Goal: Information Seeking & Learning: Learn about a topic

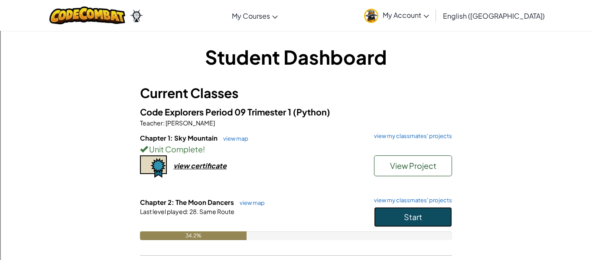
click at [384, 213] on button "Start" at bounding box center [413, 217] width 78 height 20
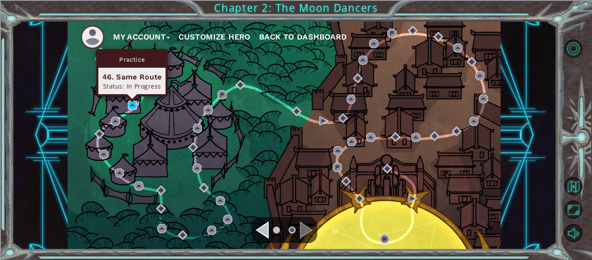
click at [135, 105] on img at bounding box center [132, 105] width 9 height 9
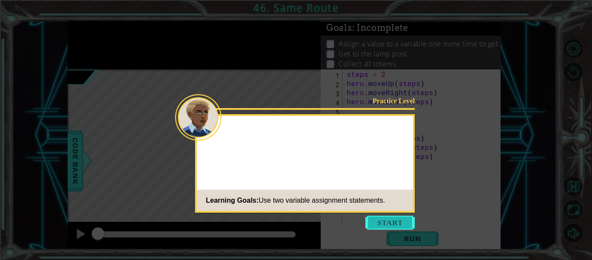
click at [396, 226] on button "Start" at bounding box center [390, 223] width 49 height 14
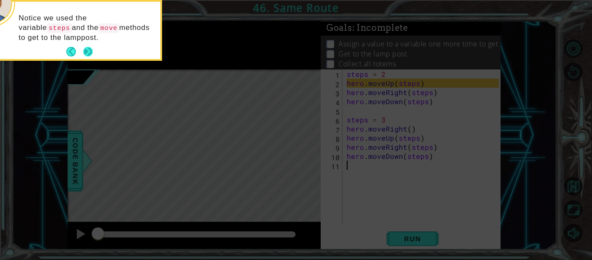
click at [85, 54] on button "Next" at bounding box center [88, 52] width 10 height 10
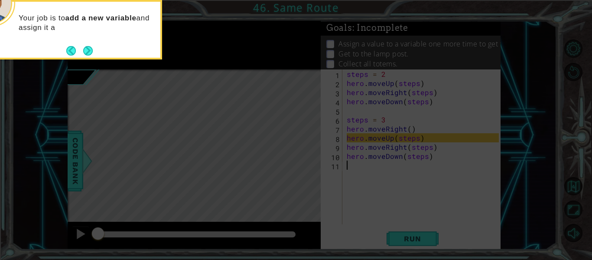
click at [85, 54] on button "Next" at bounding box center [88, 51] width 10 height 10
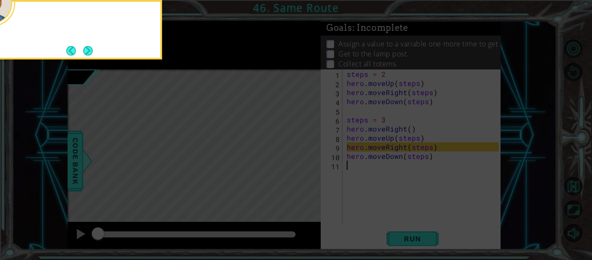
click at [85, 54] on button "Next" at bounding box center [88, 51] width 10 height 10
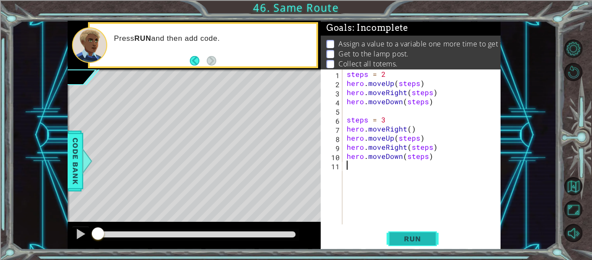
click at [427, 238] on span "Run" at bounding box center [413, 238] width 34 height 9
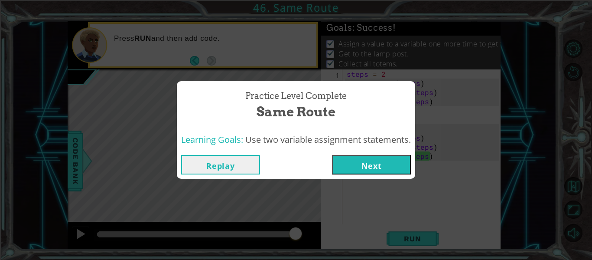
click at [371, 160] on button "Next" at bounding box center [371, 165] width 79 height 20
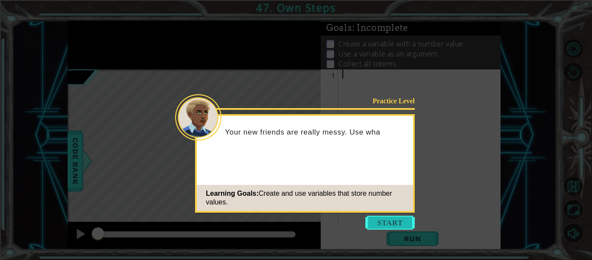
click at [389, 216] on button "Start" at bounding box center [390, 223] width 49 height 14
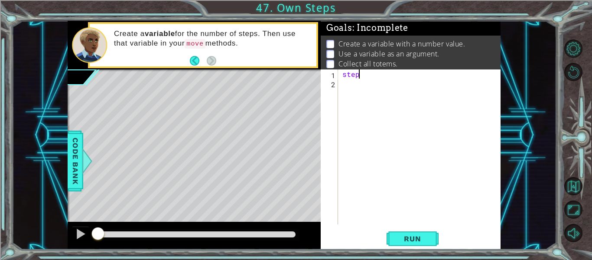
scroll to position [0, 1]
type textarea "steps = 3"
type textarea "h"
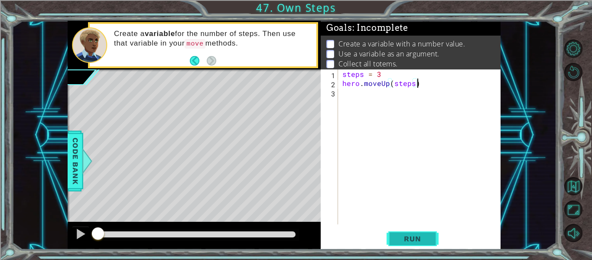
type textarea "hero.moveUp(steps)"
click at [405, 239] on span "Run" at bounding box center [413, 238] width 34 height 9
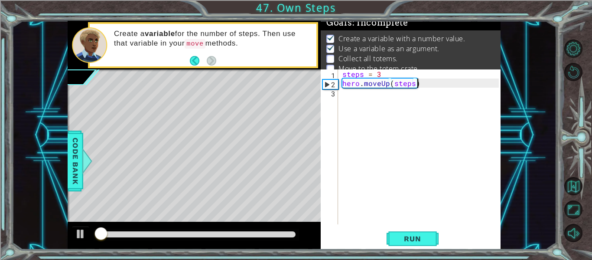
scroll to position [7, 0]
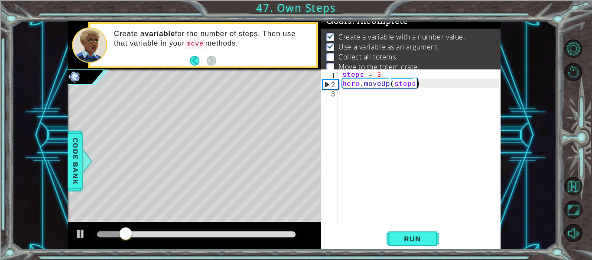
click at [445, 85] on div "steps = 3 hero . moveUp ( steps )" at bounding box center [422, 155] width 163 height 173
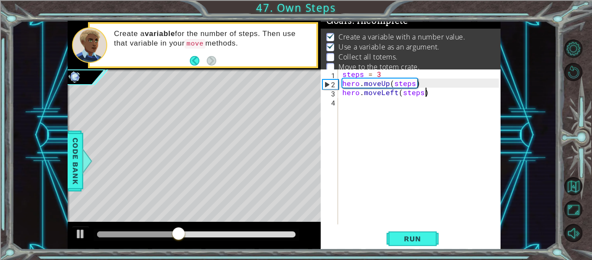
scroll to position [0, 5]
click at [403, 244] on button "Run" at bounding box center [413, 239] width 52 height 18
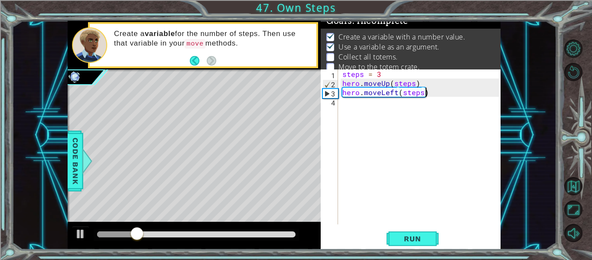
click at [398, 93] on div "steps = 3 hero . moveUp ( steps ) hero . moveLeft ( steps )" at bounding box center [422, 155] width 163 height 173
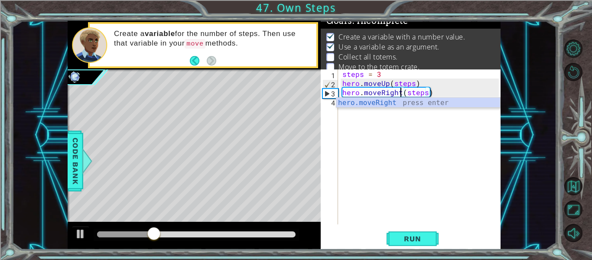
scroll to position [0, 4]
type textarea "hero.moveRight(steps)"
click at [418, 242] on span "Run" at bounding box center [413, 238] width 34 height 9
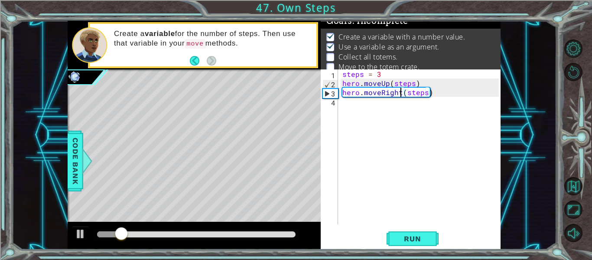
click at [468, 96] on div "steps = 3 hero . moveUp ( steps ) hero . moveRight ( steps )" at bounding box center [422, 155] width 163 height 173
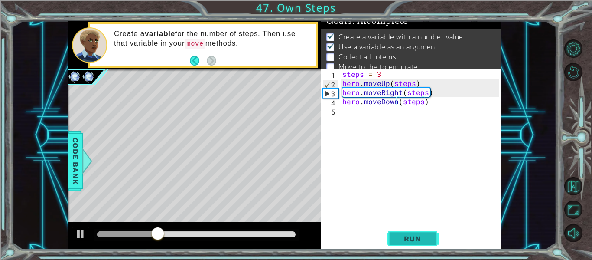
type textarea "hero.moveDown(steps)"
click at [398, 234] on span "Run" at bounding box center [413, 238] width 34 height 9
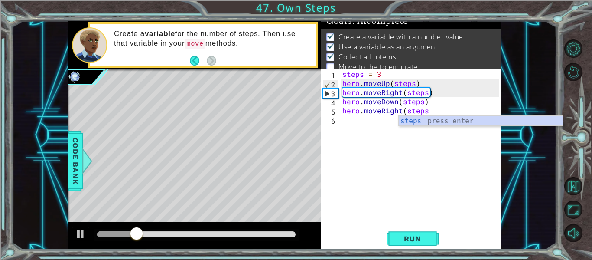
scroll to position [0, 5]
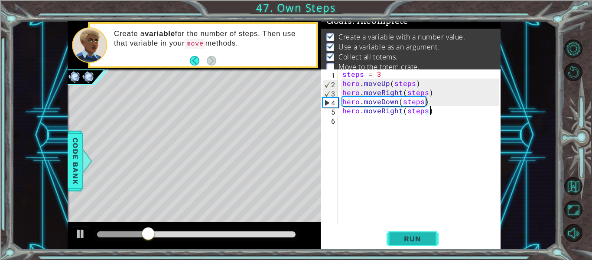
type textarea "hero.moveRight(steps)"
click at [419, 236] on span "Run" at bounding box center [413, 238] width 34 height 9
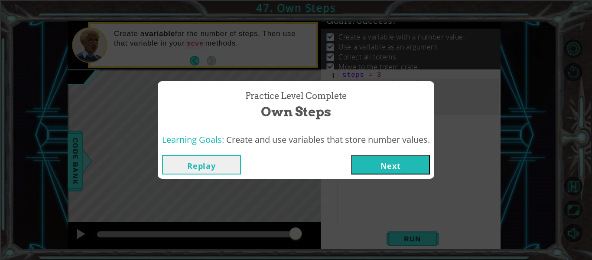
click at [408, 164] on button "Next" at bounding box center [390, 165] width 79 height 20
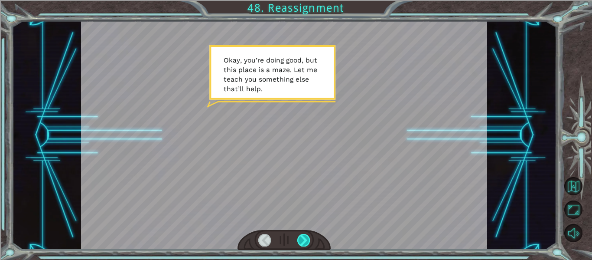
click at [304, 240] on div at bounding box center [304, 240] width 13 height 12
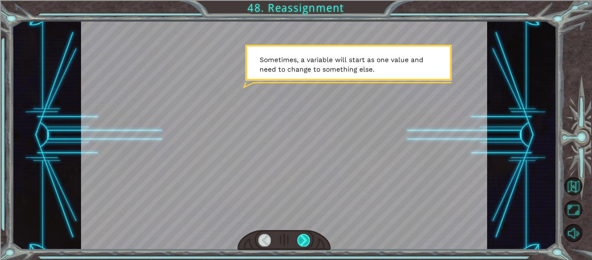
click at [304, 240] on div at bounding box center [304, 240] width 13 height 12
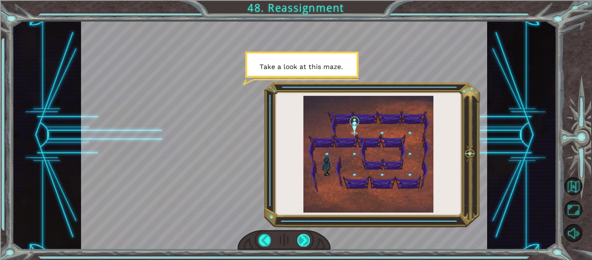
click at [304, 240] on div at bounding box center [304, 240] width 13 height 12
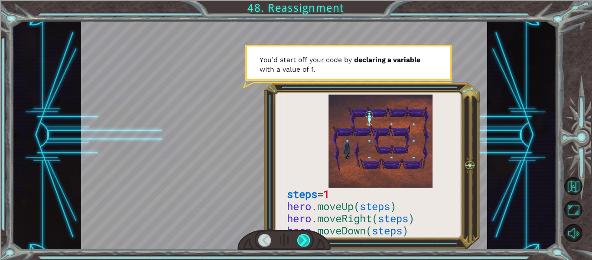
click at [304, 240] on div at bounding box center [304, 240] width 13 height 12
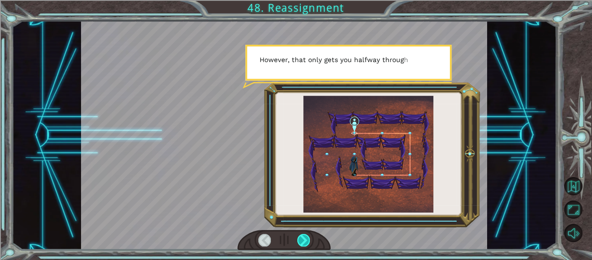
click at [304, 240] on div at bounding box center [304, 240] width 13 height 12
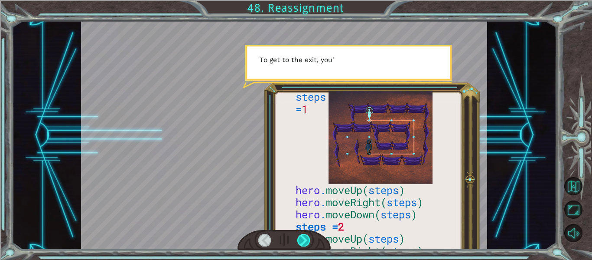
click at [304, 240] on div at bounding box center [304, 240] width 13 height 12
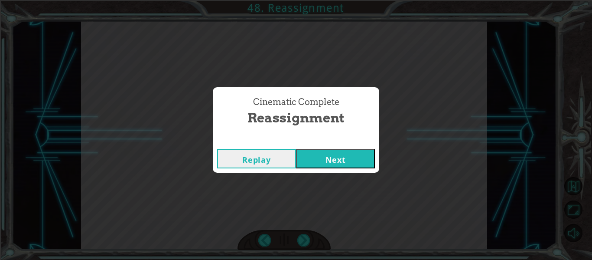
click at [358, 156] on button "Next" at bounding box center [335, 159] width 79 height 20
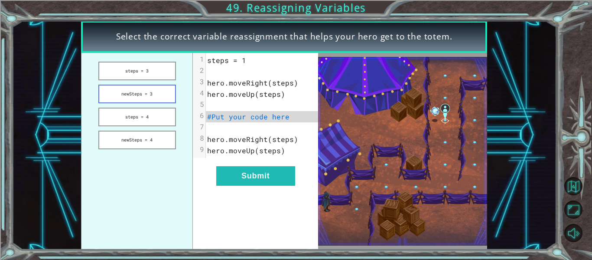
click at [128, 89] on button "newSteps = 3" at bounding box center [137, 94] width 78 height 19
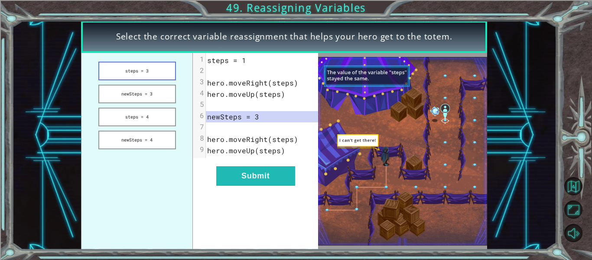
click at [137, 67] on button "steps = 3" at bounding box center [137, 71] width 78 height 19
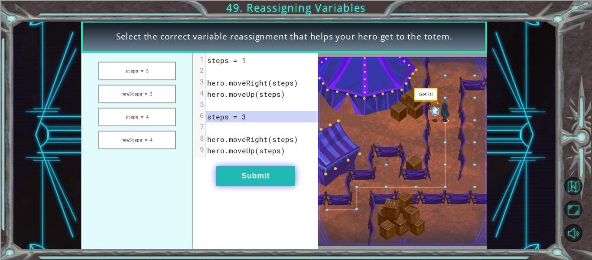
click at [245, 177] on button "Submit" at bounding box center [255, 176] width 79 height 20
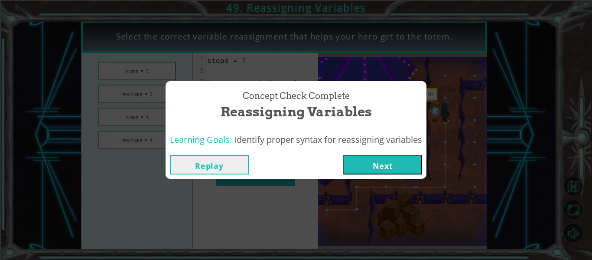
click at [358, 167] on button "Next" at bounding box center [382, 165] width 79 height 20
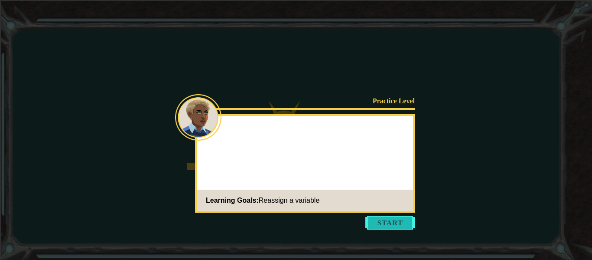
click at [399, 225] on button "Start" at bounding box center [390, 223] width 49 height 14
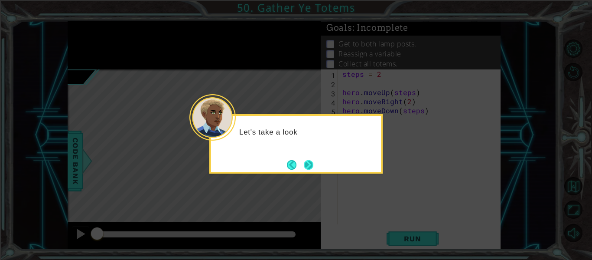
click at [312, 164] on button "Next" at bounding box center [309, 165] width 10 height 10
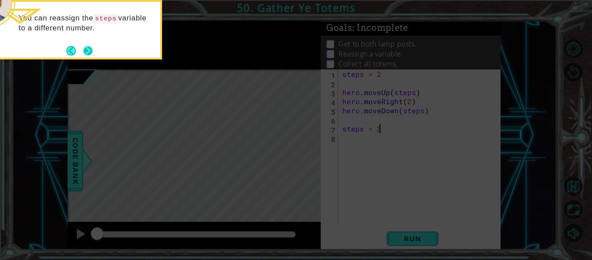
click at [88, 46] on button "Next" at bounding box center [88, 51] width 10 height 10
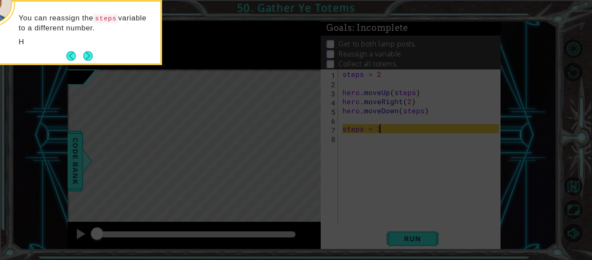
click at [88, 46] on p "H" at bounding box center [87, 42] width 136 height 10
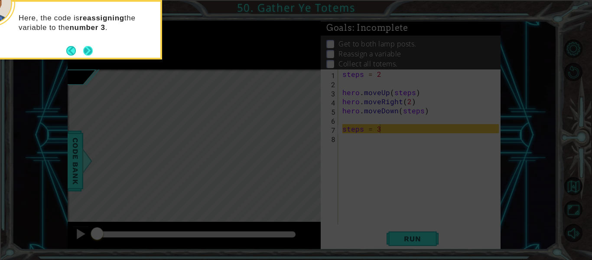
click at [89, 53] on button "Next" at bounding box center [88, 51] width 10 height 10
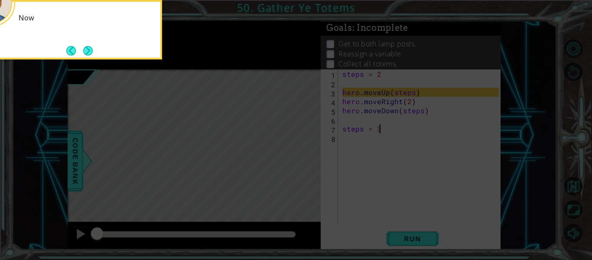
click at [89, 53] on button "Next" at bounding box center [88, 51] width 10 height 10
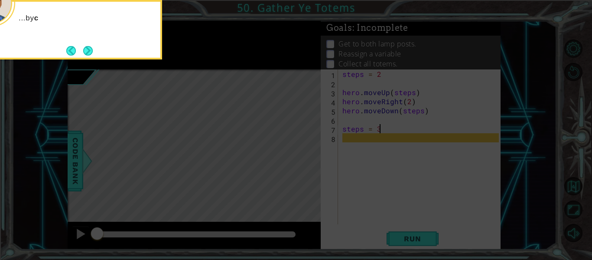
click at [89, 53] on button "Next" at bounding box center [88, 51] width 10 height 10
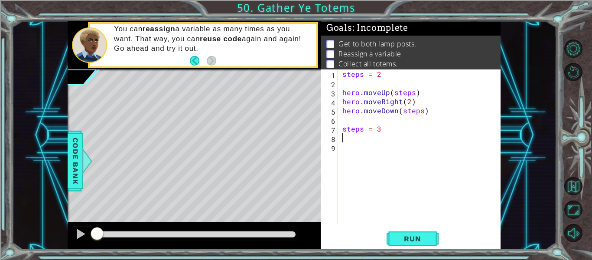
type textarea "steps = 3"
click at [402, 235] on span "Run" at bounding box center [413, 238] width 34 height 9
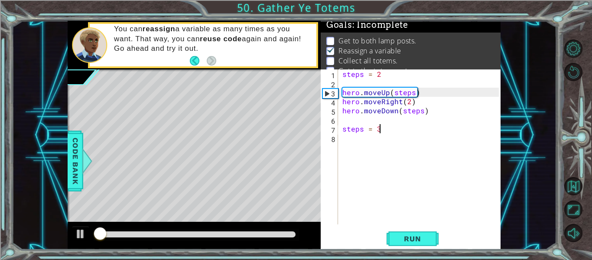
scroll to position [7, 0]
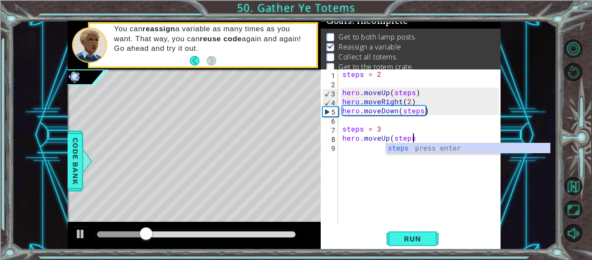
type textarea "hero.moveUp(steps)"
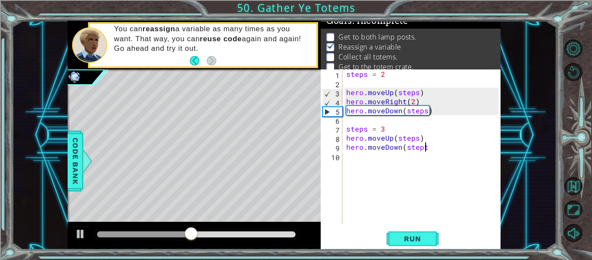
scroll to position [0, 4]
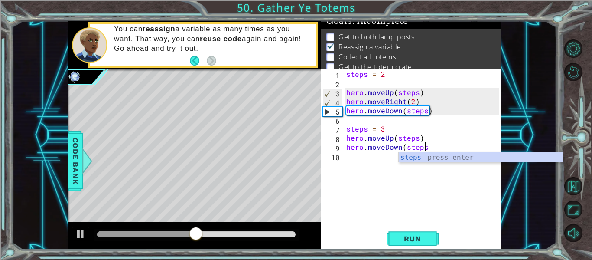
type textarea "hero.moveDown(steps)"
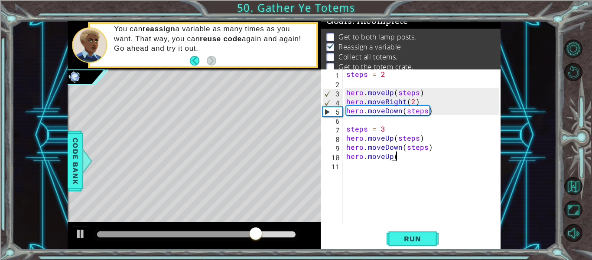
scroll to position [0, 3]
type textarea "hero.moveUp(4)"
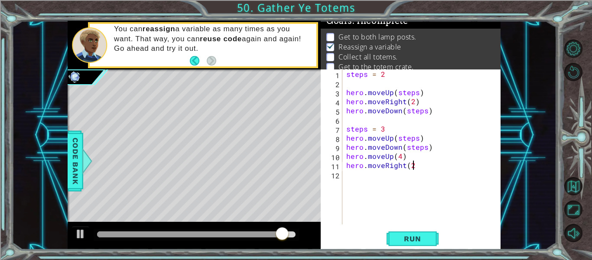
scroll to position [0, 4]
type textarea "hero.moveRight(2)"
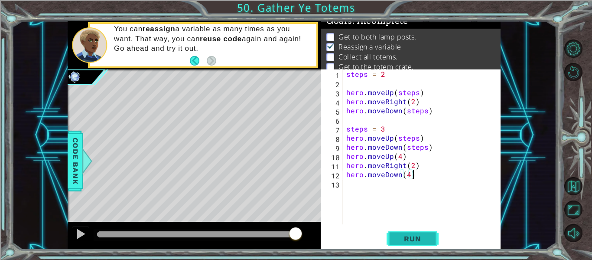
click at [418, 234] on span "Run" at bounding box center [413, 238] width 34 height 9
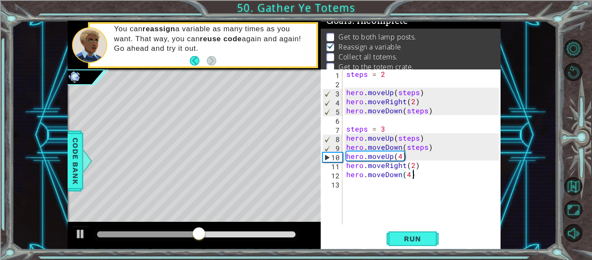
click at [417, 138] on div "steps = 2 hero . moveUp ( steps ) hero . moveRight ( 2 ) hero . moveDown ( step…" at bounding box center [424, 155] width 159 height 173
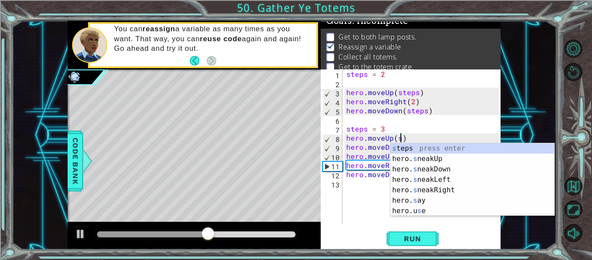
scroll to position [0, 3]
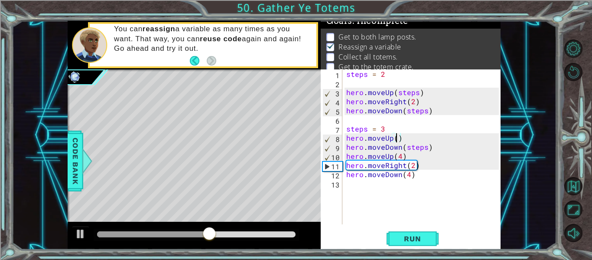
type textarea "hero.moveUp(2)"
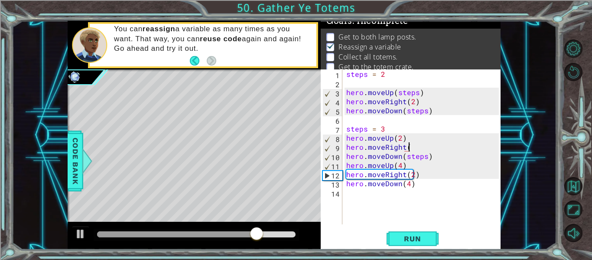
scroll to position [0, 4]
click at [403, 242] on span "Run" at bounding box center [413, 238] width 34 height 9
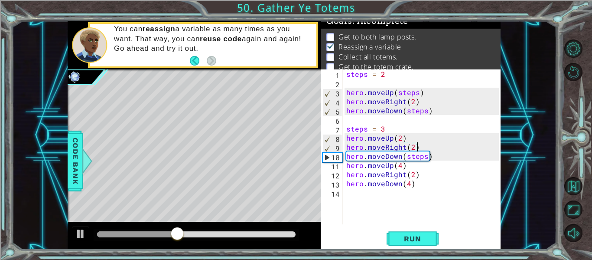
click at [400, 137] on div "steps = 2 hero . moveUp ( steps ) hero . moveRight ( 2 ) hero . moveDown ( step…" at bounding box center [424, 155] width 159 height 173
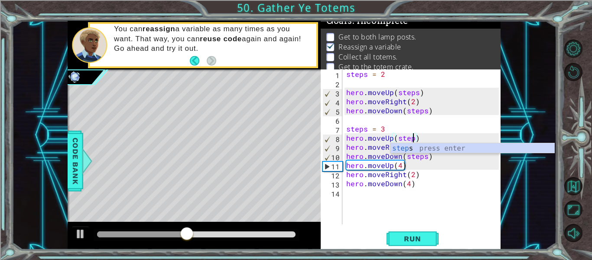
scroll to position [0, 4]
type textarea "hero.moveUp(steps)"
click at [406, 235] on span "Run" at bounding box center [413, 238] width 34 height 9
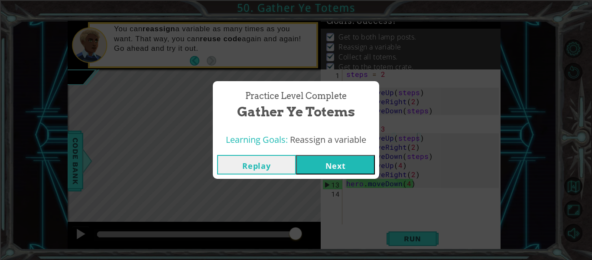
click at [342, 159] on button "Next" at bounding box center [335, 165] width 79 height 20
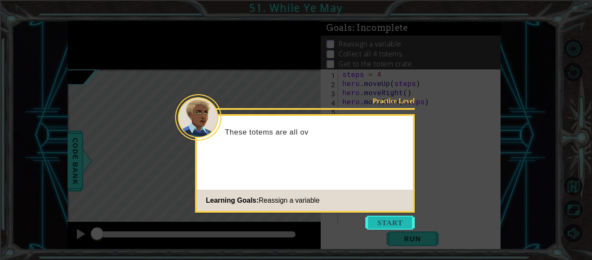
click at [399, 225] on button "Start" at bounding box center [390, 223] width 49 height 14
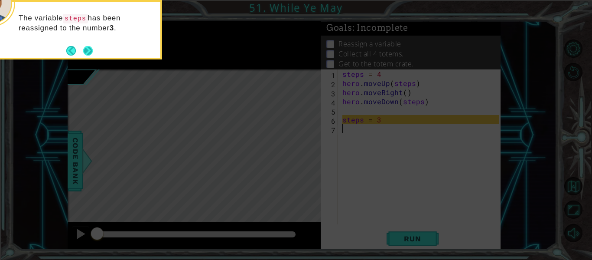
click at [89, 46] on button "Next" at bounding box center [88, 51] width 10 height 10
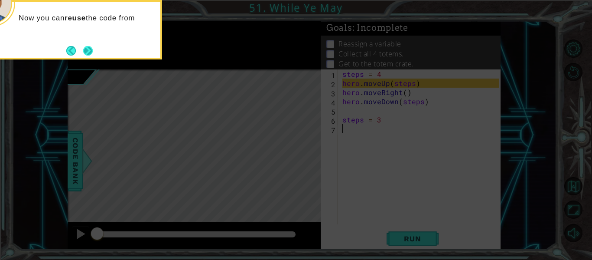
click at [85, 49] on button "Next" at bounding box center [88, 51] width 10 height 10
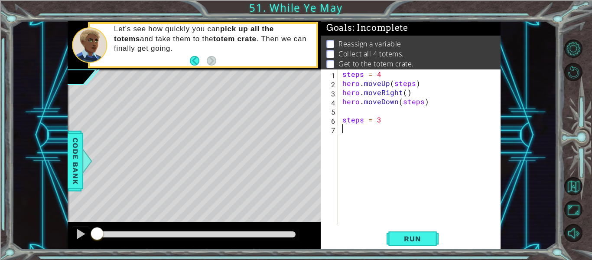
click at [392, 124] on div "steps = 4 hero . moveUp ( steps ) hero . moveRight ( ) hero . moveDown ( steps …" at bounding box center [422, 155] width 163 height 173
type textarea "h"
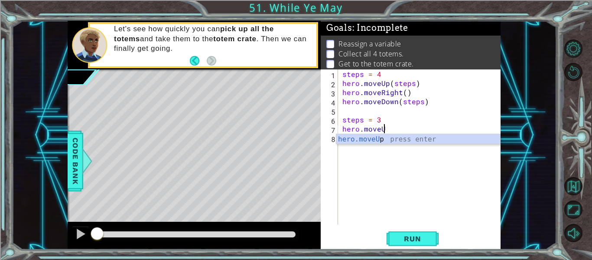
scroll to position [0, 3]
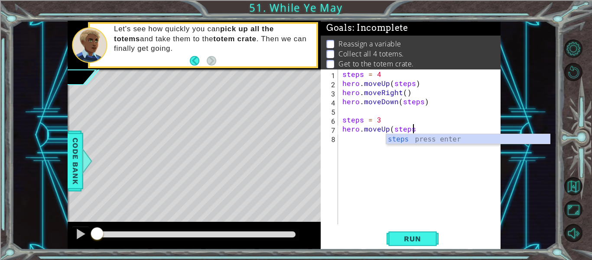
type textarea "hero.moveUp(steps)"
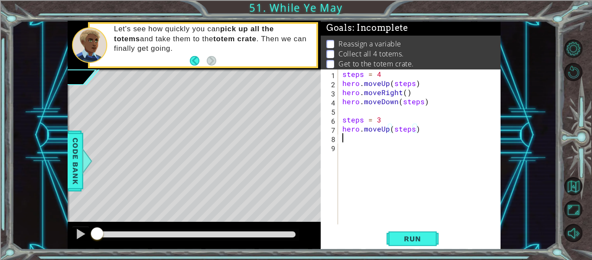
scroll to position [0, 0]
type textarea "hero.moveRight()"
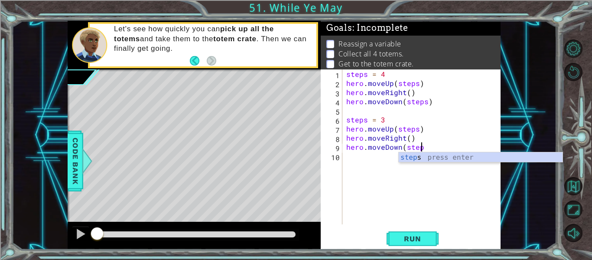
scroll to position [0, 4]
type textarea "hero.moveDown(steps)"
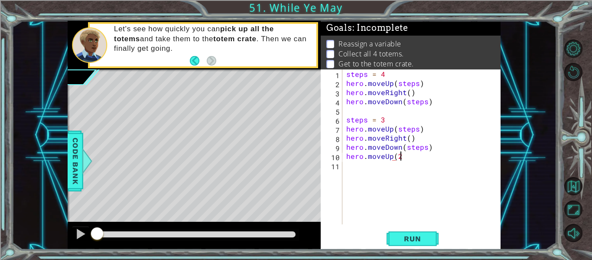
scroll to position [0, 3]
type textarea "hero.moveUp(2)"
type textarea "hero.moveRight()"
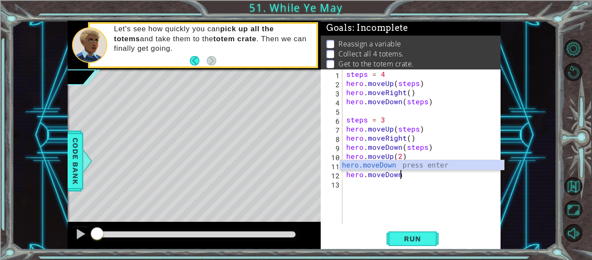
type textarea "hero.moveDown()"
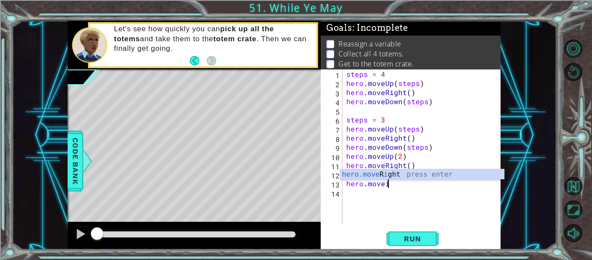
scroll to position [0, 3]
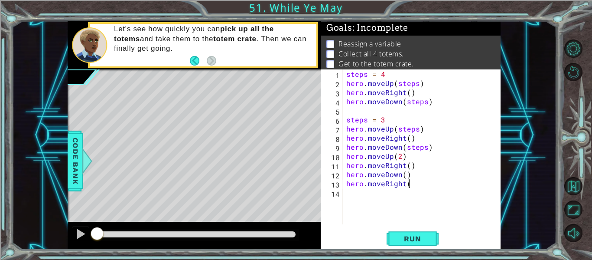
type textarea "hero.moveRight()"
click at [407, 245] on button "Run" at bounding box center [413, 239] width 52 height 18
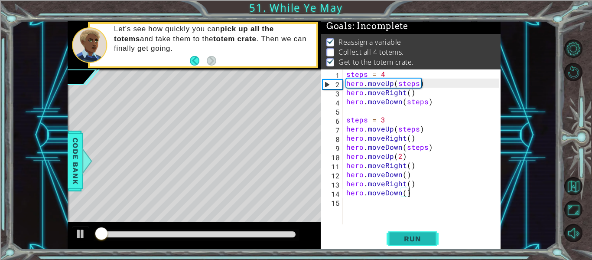
scroll to position [2, 0]
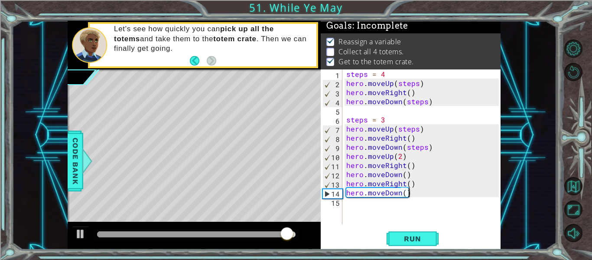
click at [404, 174] on div "steps = 4 hero . moveUp ( steps ) hero . moveRight ( ) hero . moveDown ( steps …" at bounding box center [424, 155] width 159 height 173
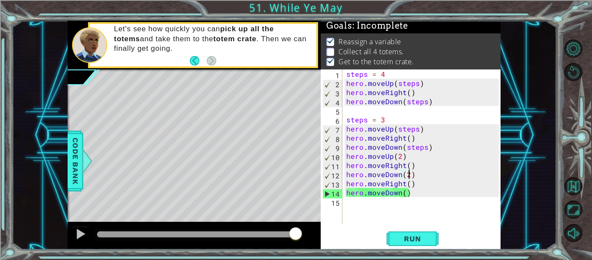
scroll to position [0, 4]
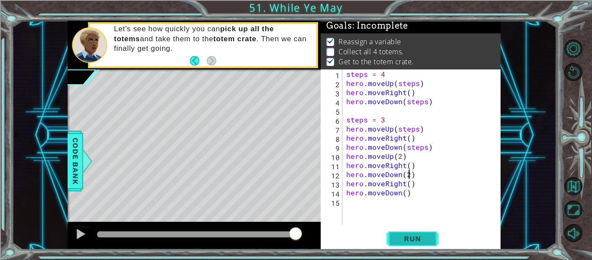
click at [405, 240] on span "Run" at bounding box center [413, 238] width 34 height 9
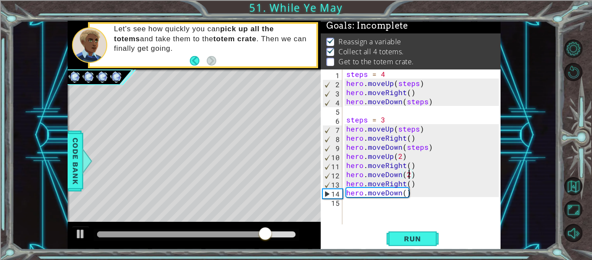
click at [421, 174] on div "steps = 4 hero . moveUp ( steps ) hero . moveRight ( ) hero . moveDown ( steps …" at bounding box center [424, 155] width 159 height 173
click at [404, 185] on div "steps = 4 hero . moveUp ( steps ) hero . moveRight ( ) hero . moveDown ( steps …" at bounding box center [424, 155] width 159 height 173
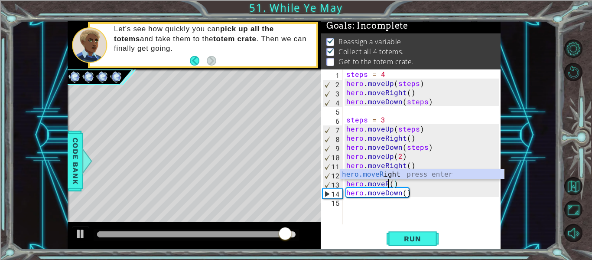
scroll to position [0, 3]
type textarea "hero.moveUp()"
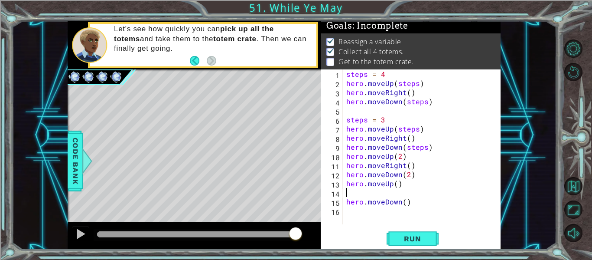
scroll to position [0, 0]
type textarea "hero.moveUp()"
type textarea "hero.moveRight()"
click at [412, 235] on span "Run" at bounding box center [413, 238] width 34 height 9
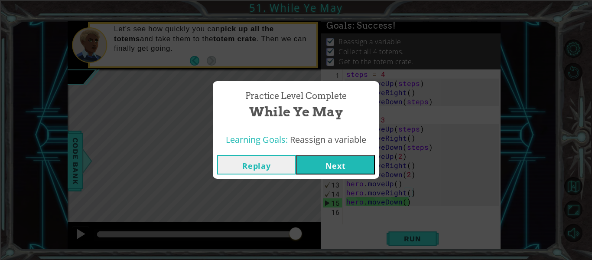
click at [367, 173] on button "Next" at bounding box center [335, 165] width 79 height 20
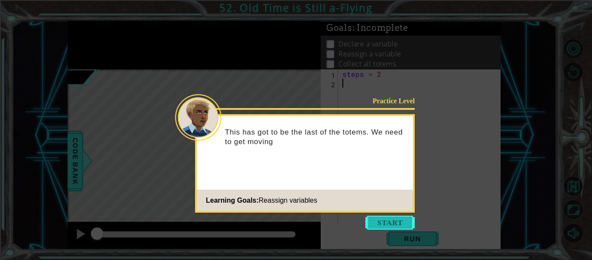
click at [392, 219] on button "Start" at bounding box center [390, 223] width 49 height 14
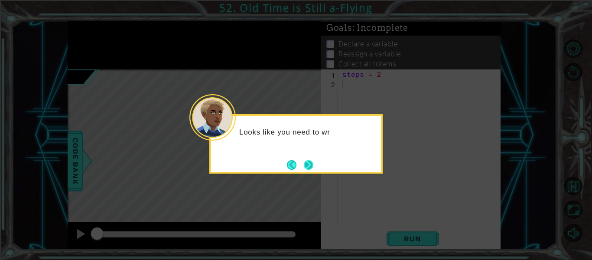
click at [306, 163] on button "Next" at bounding box center [309, 165] width 10 height 10
click at [306, 163] on icon at bounding box center [296, 130] width 592 height 260
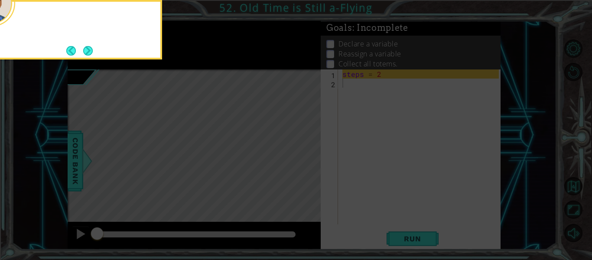
click at [306, 163] on icon at bounding box center [296, 39] width 592 height 442
click at [91, 46] on button "Next" at bounding box center [88, 51] width 10 height 10
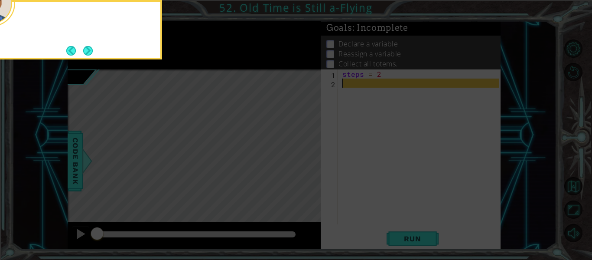
click at [91, 46] on button "Next" at bounding box center [88, 51] width 10 height 10
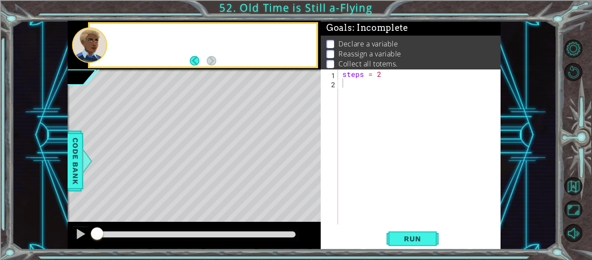
click at [91, 46] on div at bounding box center [89, 45] width 35 height 36
click at [406, 97] on div "steps = 2" at bounding box center [422, 155] width 163 height 173
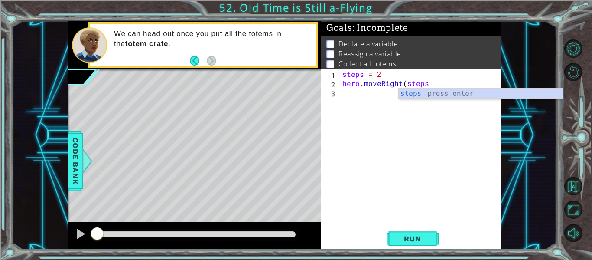
type textarea "hero.moveRight(steps)"
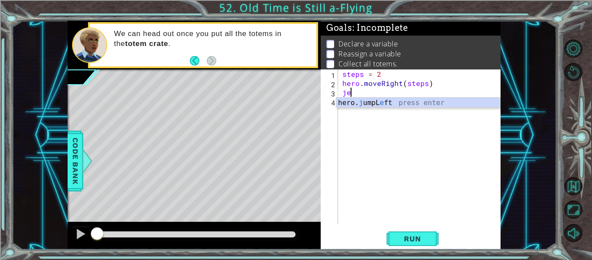
type textarea "j"
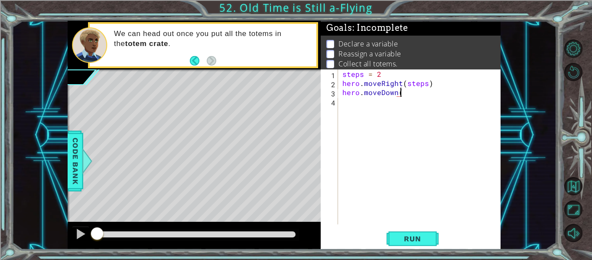
type textarea "hero.moveDown()"
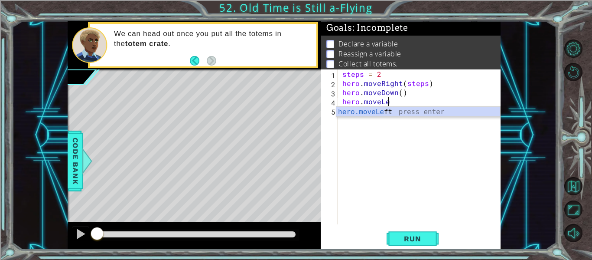
scroll to position [0, 3]
paste textarea "(steps)"
type textarea "hero.moveLeft(steps)"
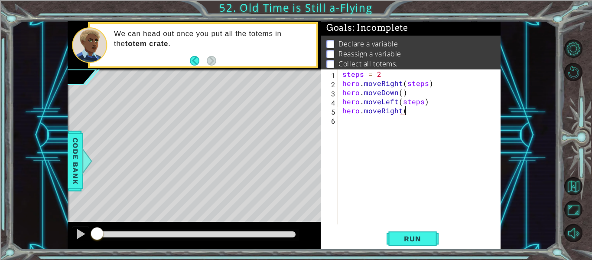
scroll to position [0, 4]
type textarea "hero.moveRight(5)"
type textarea "hero.moveDown()"
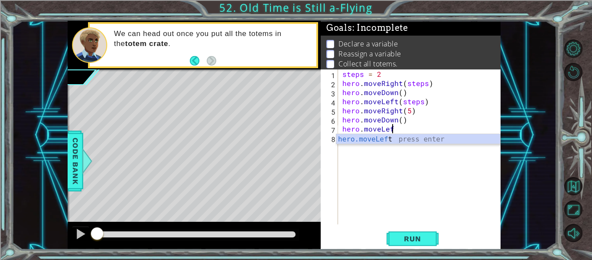
scroll to position [0, 3]
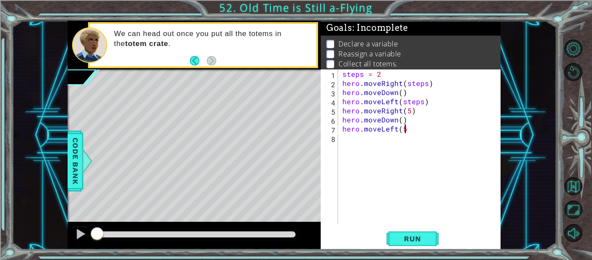
type textarea "hero.moveLeft(5)"
type textarea "hero.moveRight(7)"
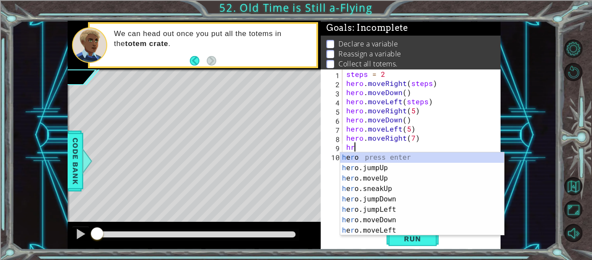
scroll to position [0, 0]
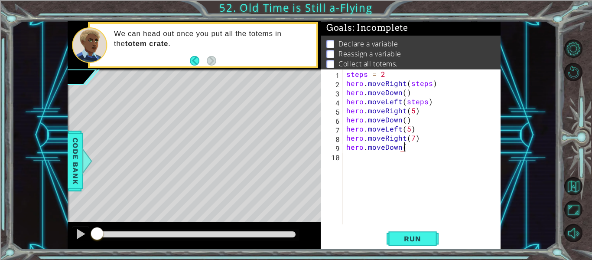
type textarea "hero.moveDown()"
click at [424, 234] on button "Run" at bounding box center [413, 239] width 52 height 18
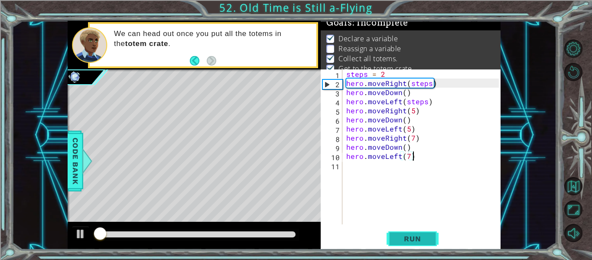
scroll to position [7, 0]
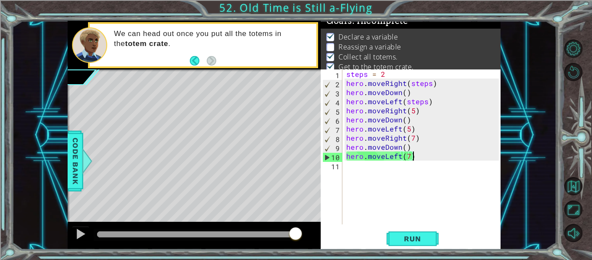
click at [404, 159] on div "steps = 2 hero . moveRight ( steps ) hero . moveDown ( ) hero . moveLeft ( step…" at bounding box center [424, 155] width 159 height 173
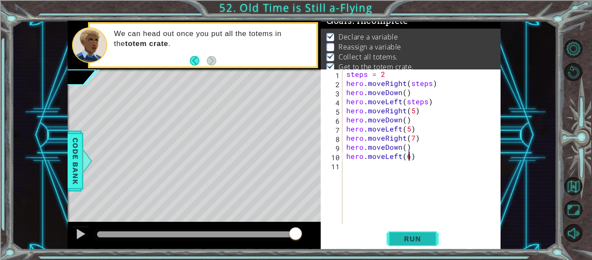
click at [420, 246] on button "Run" at bounding box center [413, 239] width 52 height 18
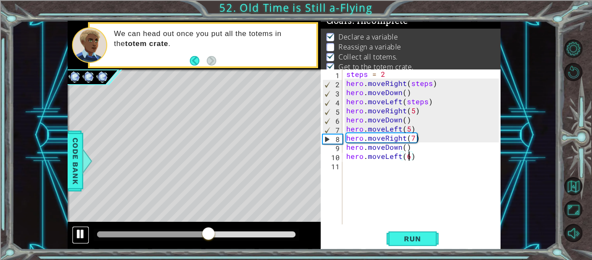
click at [85, 235] on div at bounding box center [80, 233] width 11 height 11
click at [438, 137] on div "steps = 2 hero . moveRight ( steps ) hero . moveDown ( ) hero . moveLeft ( step…" at bounding box center [424, 155] width 159 height 173
type textarea "hero.moveRight(7)"
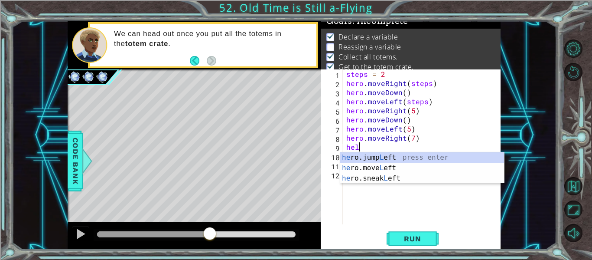
scroll to position [0, 0]
type textarea "h"
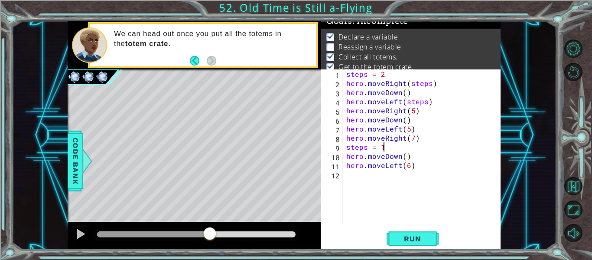
scroll to position [0, 2]
click at [405, 155] on div "steps = 2 hero . moveRight ( steps ) hero . moveDown ( ) hero . moveLeft ( step…" at bounding box center [424, 155] width 159 height 173
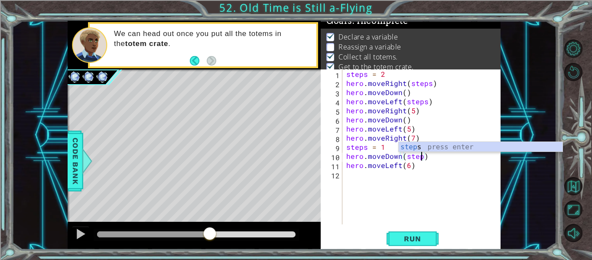
scroll to position [0, 5]
type textarea "hero.moveDown(steps)"
click at [404, 243] on button "Run" at bounding box center [413, 239] width 52 height 18
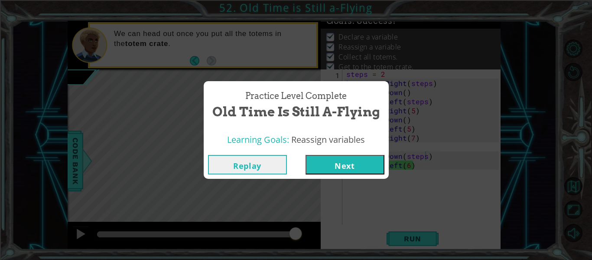
click at [340, 160] on button "Next" at bounding box center [345, 165] width 79 height 20
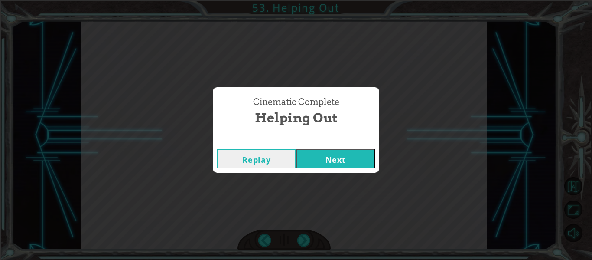
click at [351, 158] on button "Next" at bounding box center [335, 159] width 79 height 20
click at [249, 162] on button "Replay" at bounding box center [256, 159] width 79 height 20
click at [320, 154] on button "Next" at bounding box center [335, 159] width 79 height 20
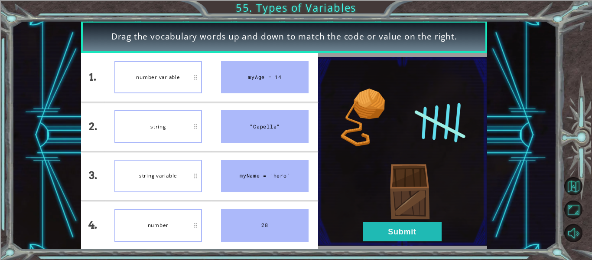
click at [164, 138] on div "string" at bounding box center [158, 126] width 88 height 33
click at [419, 226] on button "Submit" at bounding box center [402, 232] width 79 height 20
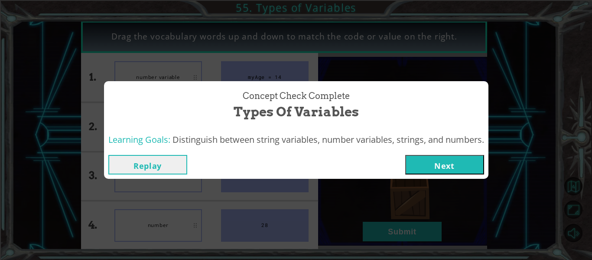
click at [443, 172] on button "Next" at bounding box center [444, 165] width 79 height 20
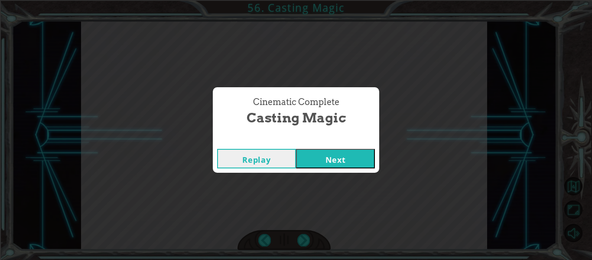
click at [348, 149] on button "Next" at bounding box center [335, 159] width 79 height 20
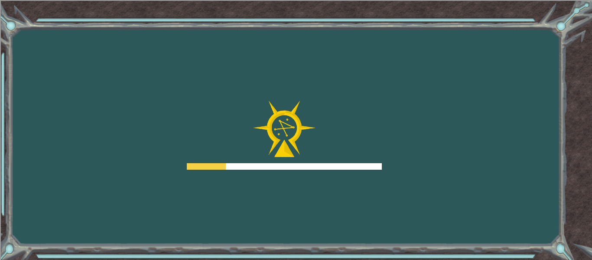
click at [321, 169] on div at bounding box center [284, 166] width 195 height 7
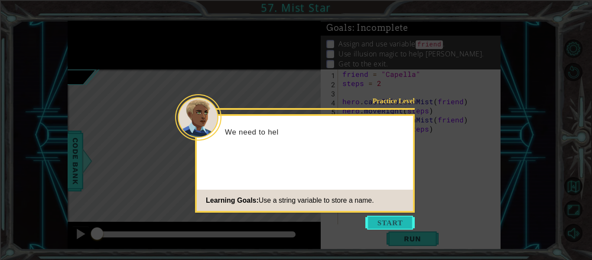
click at [396, 223] on button "Start" at bounding box center [390, 223] width 49 height 14
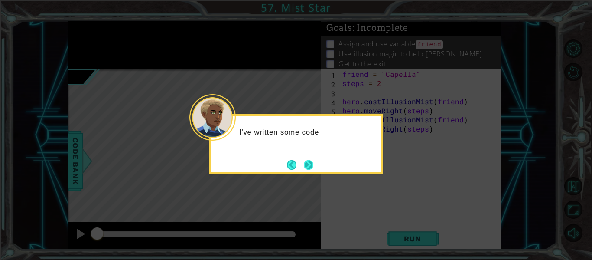
click at [311, 161] on button "Next" at bounding box center [309, 165] width 10 height 10
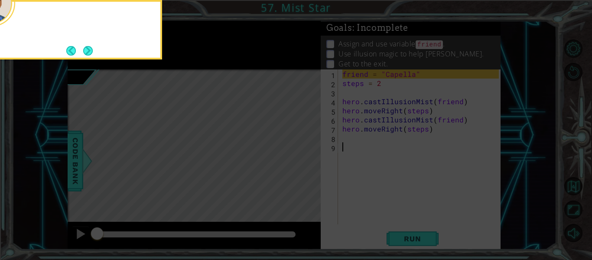
click at [311, 161] on icon at bounding box center [296, 39] width 592 height 442
click at [80, 49] on button "Back" at bounding box center [74, 51] width 17 height 10
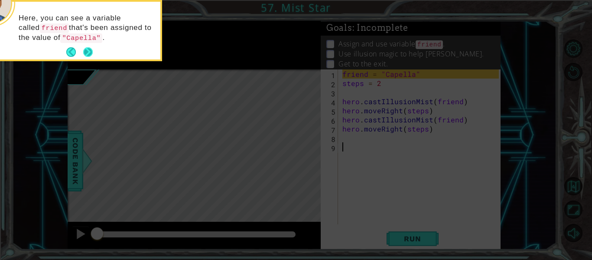
click at [85, 50] on button "Next" at bounding box center [88, 52] width 10 height 10
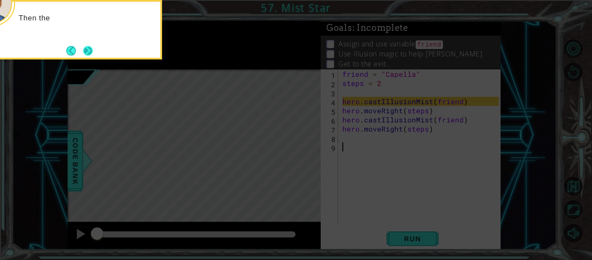
click at [85, 50] on button "Next" at bounding box center [88, 51] width 10 height 10
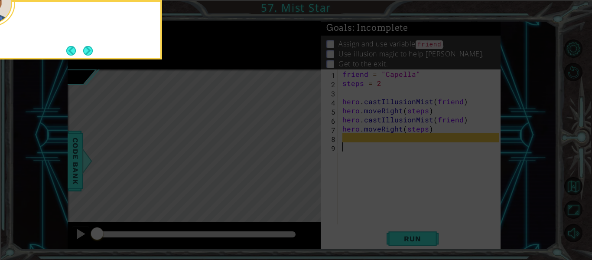
click at [85, 50] on button "Next" at bounding box center [88, 51] width 10 height 10
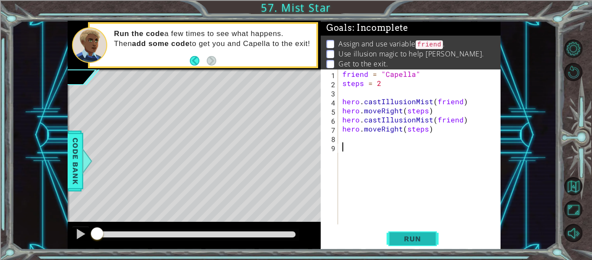
click at [404, 236] on span "Run" at bounding box center [413, 238] width 34 height 9
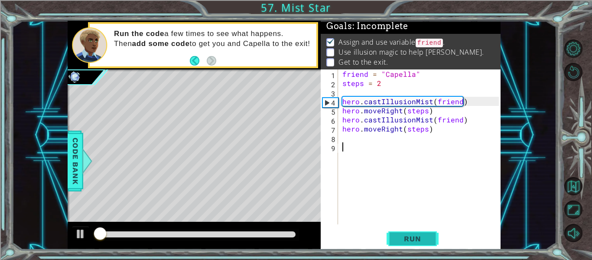
scroll to position [2, 0]
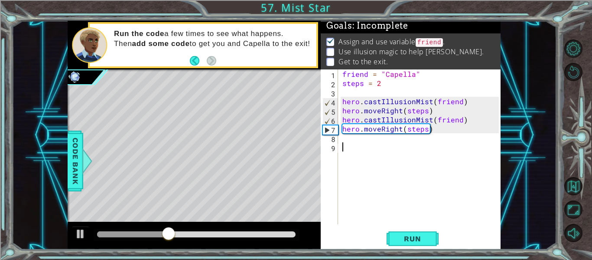
click at [444, 132] on div "friend = "Capella" steps = 2 hero . castIllusionMist ( friend ) hero . moveRigh…" at bounding box center [422, 155] width 163 height 173
type textarea "hero.moveRight(steps)"
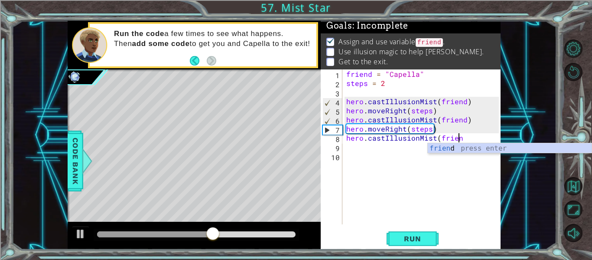
scroll to position [0, 7]
type textarea "hero.castIllusionMist(friend)"
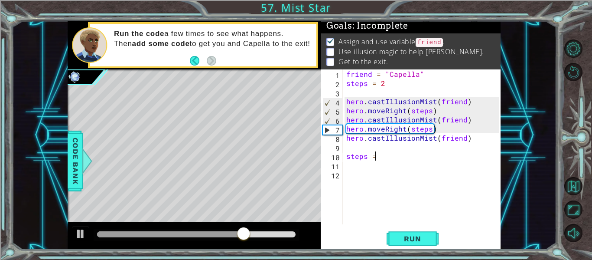
scroll to position [0, 2]
type textarea "steps = 1"
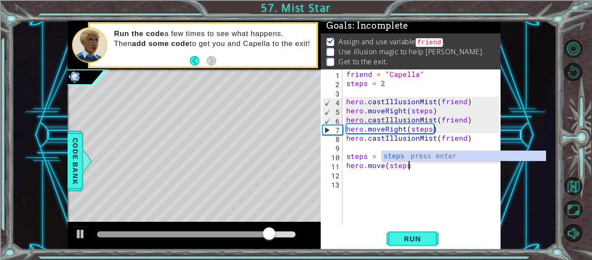
scroll to position [0, 3]
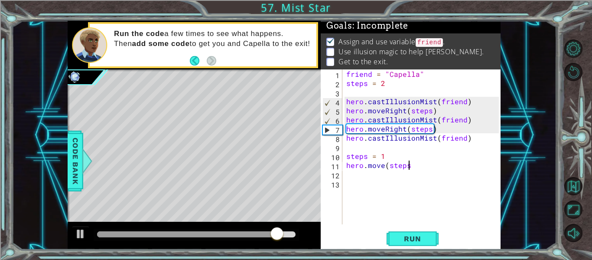
type textarea "hero.move(steps)"
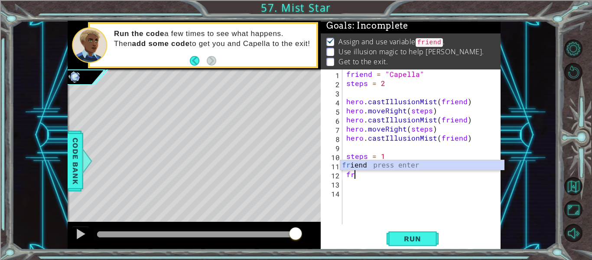
scroll to position [0, 0]
type textarea "f"
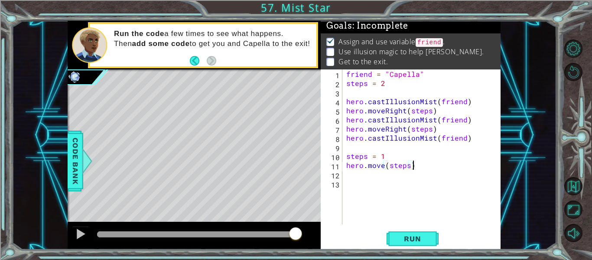
click at [383, 154] on div "friend = "Capella" steps = 2 hero . castIllusionMist ( friend ) hero . moveRigh…" at bounding box center [424, 155] width 159 height 173
click at [423, 167] on div "friend = "Capella" steps = 2 hero . castIllusionMist ( friend ) hero . moveRigh…" at bounding box center [424, 155] width 159 height 173
type textarea "hero.move(steps)"
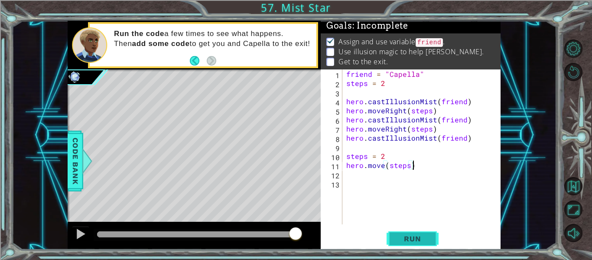
click at [402, 236] on span "Run" at bounding box center [413, 238] width 34 height 9
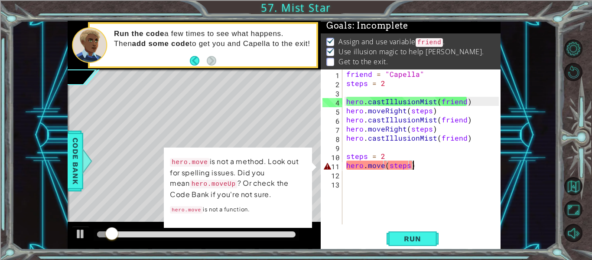
click at [385, 169] on div "friend = "Capella" steps = 2 hero . castIllusionMist ( friend ) hero . moveRigh…" at bounding box center [424, 155] width 159 height 173
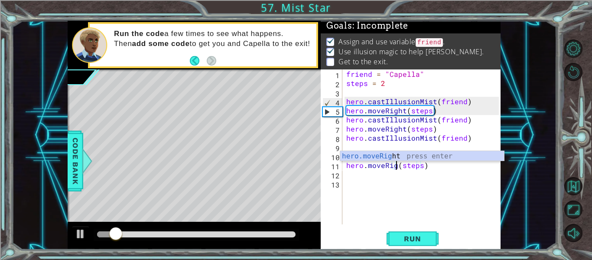
scroll to position [0, 4]
type textarea "hero.moveRight(steps)"
click at [401, 235] on span "Run" at bounding box center [413, 238] width 34 height 9
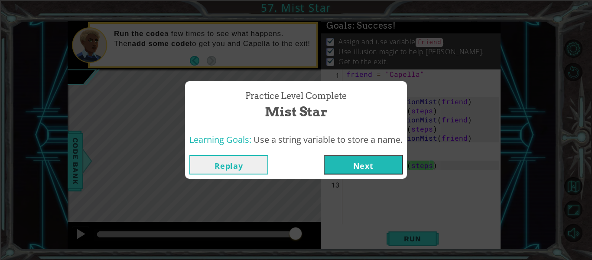
click at [382, 166] on button "Next" at bounding box center [363, 165] width 79 height 20
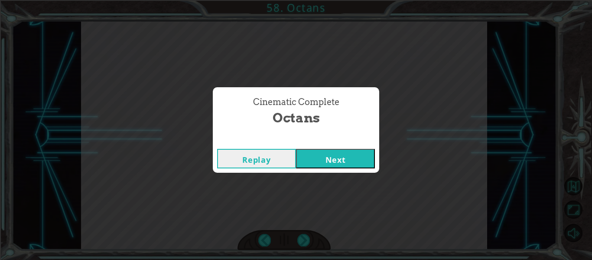
click at [340, 165] on button "Next" at bounding box center [335, 159] width 79 height 20
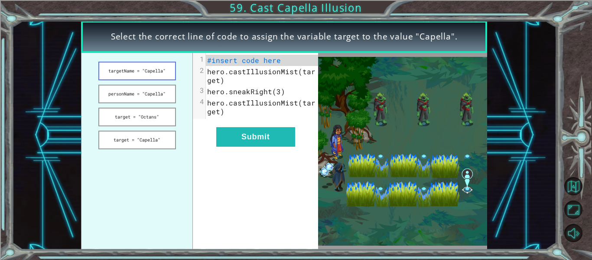
click at [130, 74] on button "targetName = "Capella"" at bounding box center [137, 71] width 78 height 19
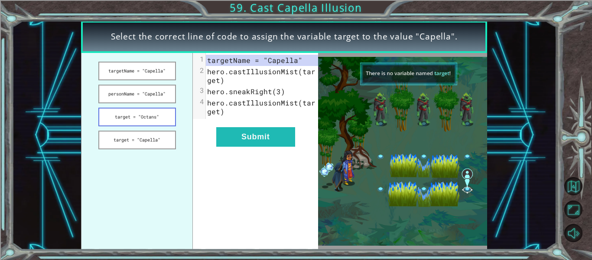
click at [136, 108] on button "target = "Octans"" at bounding box center [137, 117] width 78 height 19
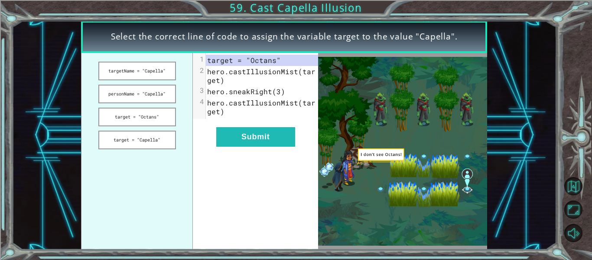
click at [131, 107] on ul "targetName = "Capella" personName = "Capella" target = "Octans" target = "Capel…" at bounding box center [137, 151] width 112 height 196
click at [122, 144] on button "target = "Capella"" at bounding box center [137, 140] width 78 height 19
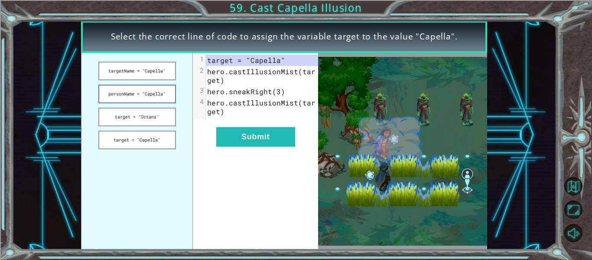
click at [137, 97] on button "personName = "Capella"" at bounding box center [137, 94] width 78 height 19
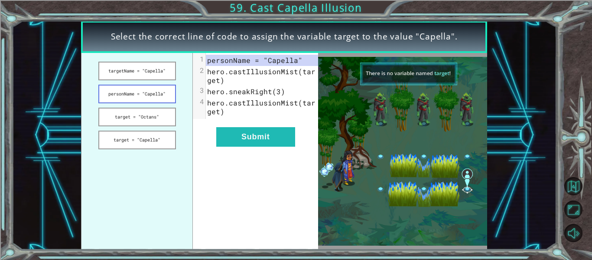
click at [118, 93] on button "personName = "Capella"" at bounding box center [137, 94] width 78 height 19
click at [119, 94] on button "personName = "Capella"" at bounding box center [137, 94] width 78 height 19
click at [137, 137] on button "target = "Capella"" at bounding box center [137, 140] width 78 height 19
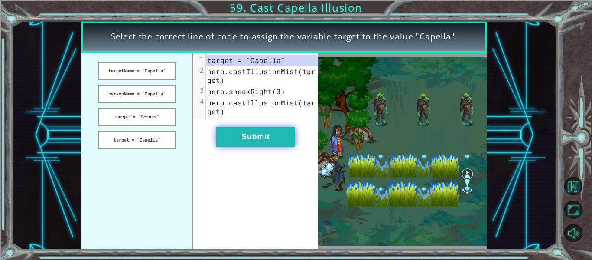
click at [273, 133] on button "Submit" at bounding box center [255, 137] width 79 height 20
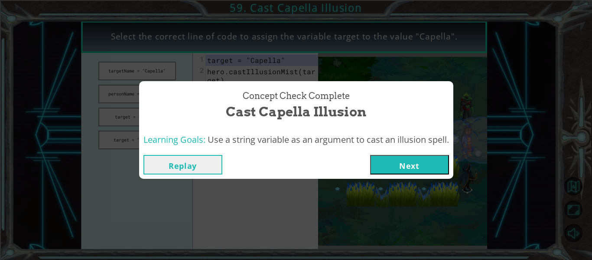
click at [410, 157] on button "Next" at bounding box center [409, 165] width 79 height 20
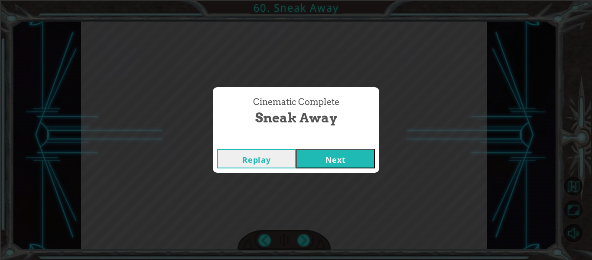
click at [324, 154] on button "Next" at bounding box center [335, 159] width 79 height 20
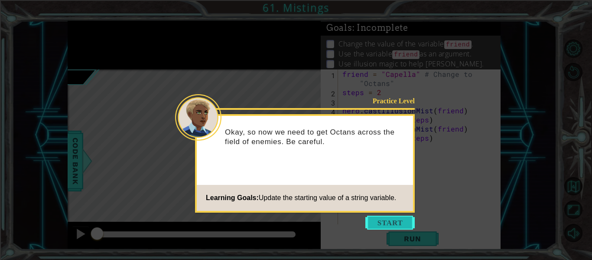
click at [384, 219] on button "Start" at bounding box center [390, 223] width 49 height 14
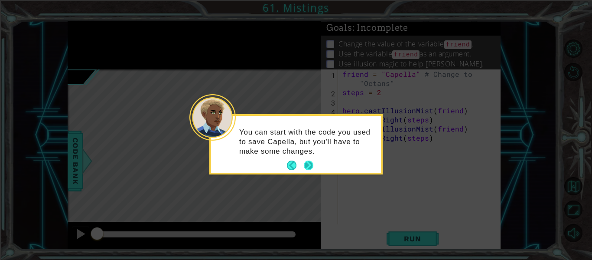
click at [307, 164] on button "Next" at bounding box center [309, 165] width 11 height 11
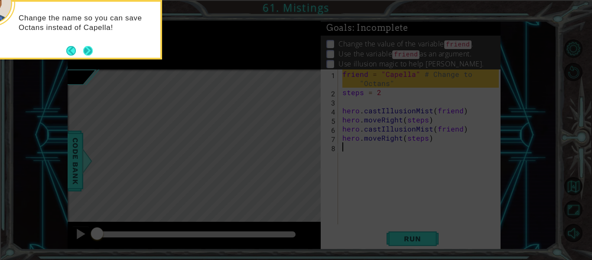
click at [89, 52] on button "Next" at bounding box center [88, 51] width 10 height 10
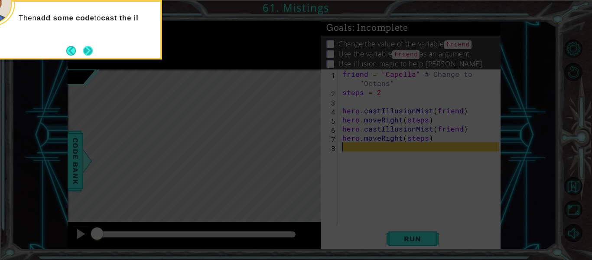
click at [89, 52] on button "Next" at bounding box center [88, 51] width 10 height 10
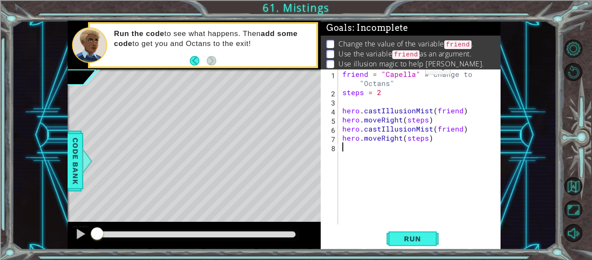
click at [411, 70] on div "friend = "Capella" # Change to "Octans" steps = 2 hero . castIllusionMist ( fri…" at bounding box center [422, 160] width 163 height 182
click at [421, 242] on span "Run" at bounding box center [413, 238] width 34 height 9
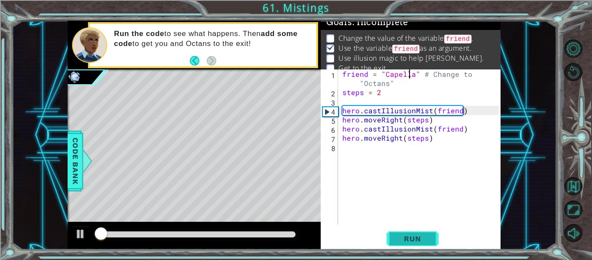
scroll to position [7, 0]
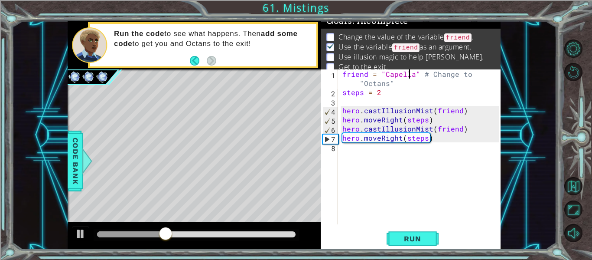
click at [437, 138] on div "friend = "Capella" # Change to "Octans" steps = 2 hero . castIllusionMist ( fri…" at bounding box center [422, 160] width 163 height 182
type textarea "hero.moveRight(steps)"
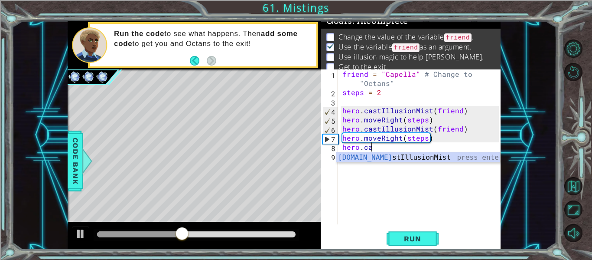
scroll to position [0, 2]
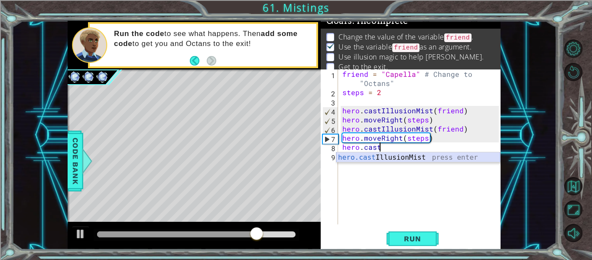
click at [402, 156] on div "hero.cast IllusionMist press enter" at bounding box center [419, 167] width 164 height 31
type textarea "hero.castIllusionMist(friend)"
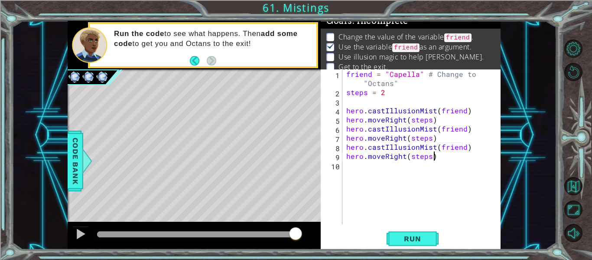
scroll to position [0, 5]
click at [397, 238] on span "Run" at bounding box center [413, 238] width 34 height 9
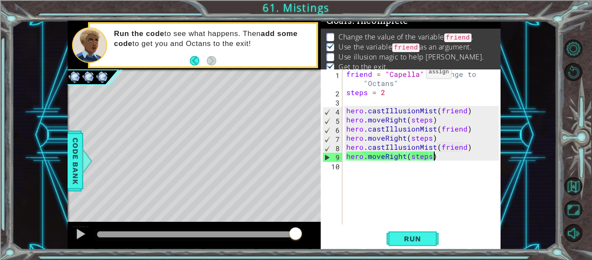
click at [415, 74] on div "friend = "Capella" # Change to "Octans" steps = 2 hero . castIllusionMist ( fri…" at bounding box center [424, 160] width 159 height 182
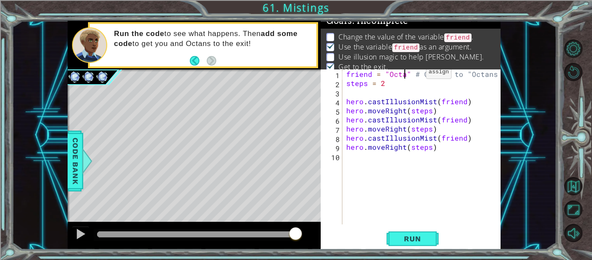
scroll to position [0, 4]
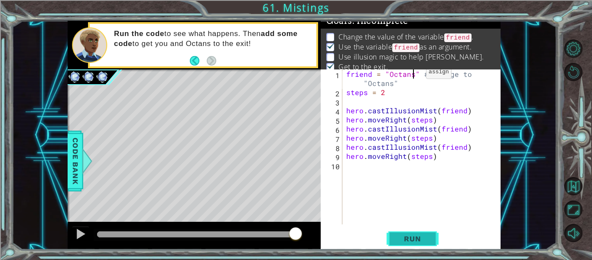
type textarea "friend = "Octans" # Change to "Octans""
click at [426, 240] on span "Run" at bounding box center [413, 238] width 34 height 9
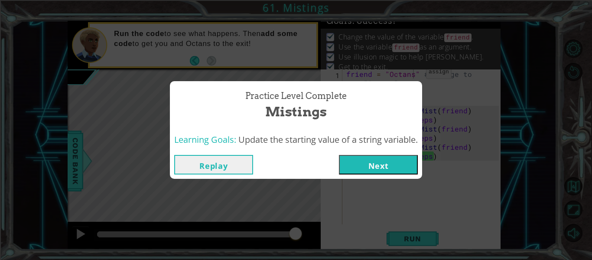
click at [378, 158] on button "Next" at bounding box center [378, 165] width 79 height 20
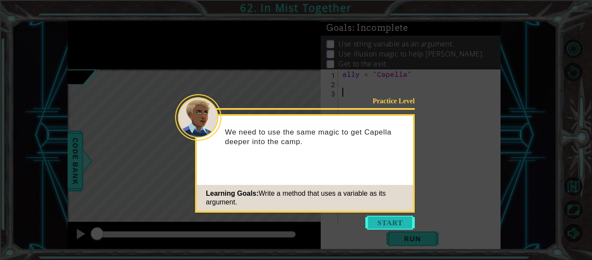
click at [377, 221] on button "Start" at bounding box center [390, 223] width 49 height 14
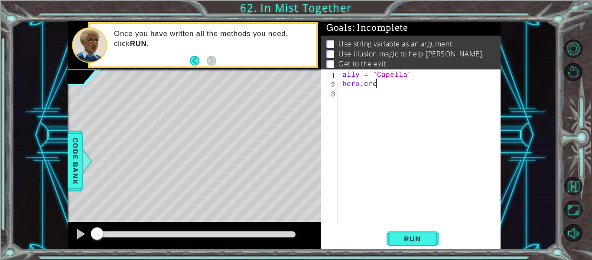
scroll to position [0, 1]
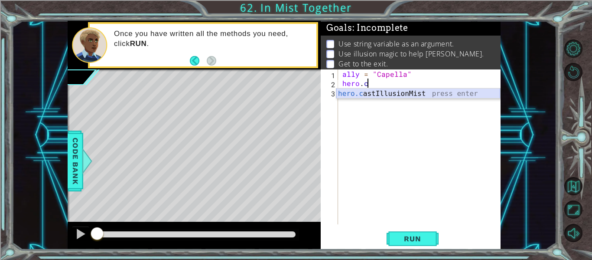
click at [385, 96] on div "hero.c astIllusionMist press enter" at bounding box center [419, 103] width 164 height 31
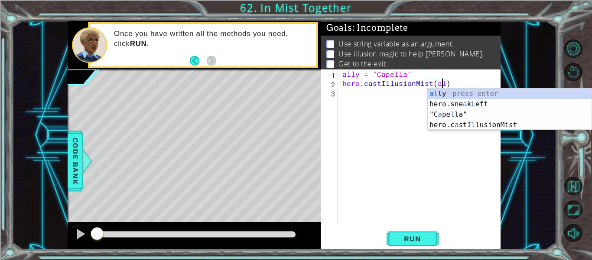
scroll to position [0, 7]
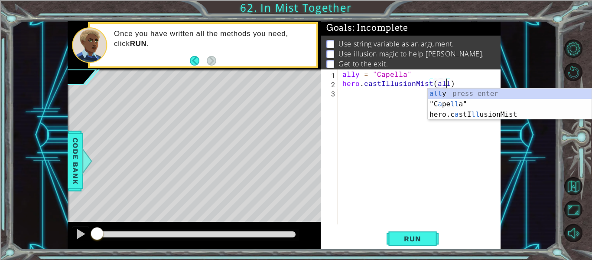
type textarea "hero.castIllusionMist(ally)"
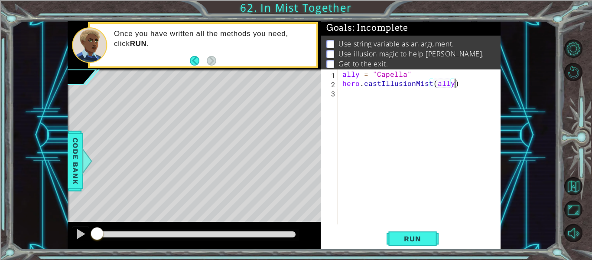
scroll to position [0, 0]
click at [341, 75] on div "ally = "Capella" hero . castIllusionMist ( ally )" at bounding box center [422, 155] width 163 height 173
type textarea "ally = "Capella""
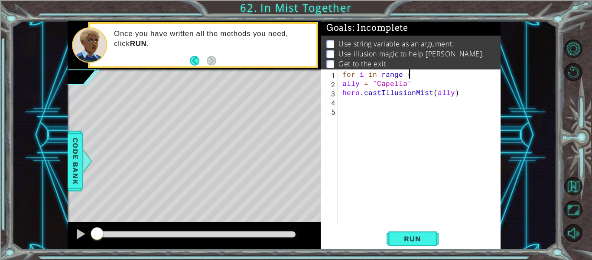
scroll to position [0, 4]
type textarea "ally = "Capella""
click at [412, 86] on div "for i in range ( 6 ) ally = "Capella" hero . castIllusionMist ( ally )" at bounding box center [422, 155] width 163 height 173
click at [461, 101] on div "for i in range ( 6 ) ally = "Capella" hero . castIllusionMist ( ally )" at bounding box center [422, 155] width 163 height 173
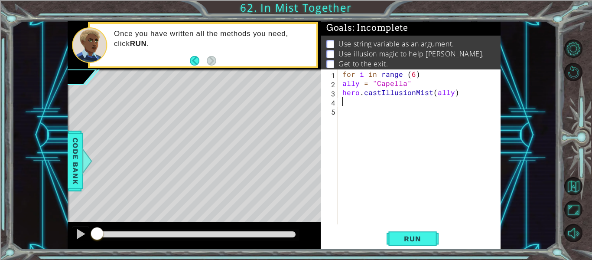
click at [467, 96] on div "for i in range ( 6 ) ally = "Capella" hero . castIllusionMist ( ally )" at bounding box center [422, 155] width 163 height 173
type textarea "hero.castIllusionMist(ally)"
click at [425, 85] on div "for i in range ( 6 ) ally = "Capella" hero . castIllusionMist ( ally )" at bounding box center [422, 155] width 163 height 173
type textarea "ally = "Capella""
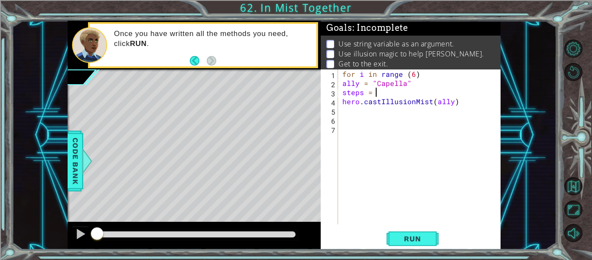
type textarea "steps = 1"
click at [365, 118] on div "for i in range ( 6 ) ally = "Capella" steps = 1 hero . castIllusionMist ( ally )" at bounding box center [422, 155] width 163 height 173
click at [363, 111] on div "for i in range ( 6 ) ally = "Capella" steps = 1 hero . castIllusionMist ( ally )" at bounding box center [422, 155] width 163 height 173
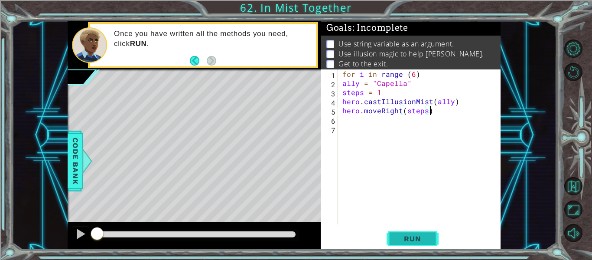
click at [405, 238] on span "Run" at bounding box center [413, 238] width 34 height 9
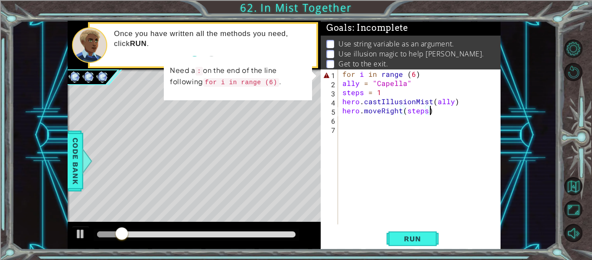
click at [399, 76] on div "for i in range ( 6 ) ally = "Capella" steps = 1 hero . castIllusionMist ( ally …" at bounding box center [422, 155] width 163 height 173
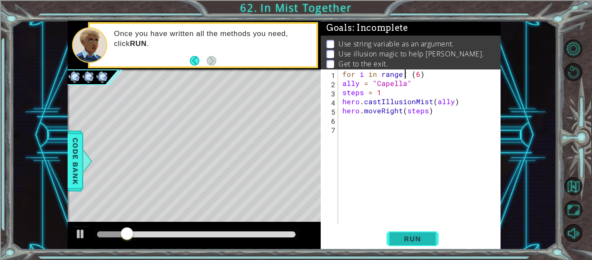
click at [414, 231] on button "Run" at bounding box center [413, 239] width 52 height 18
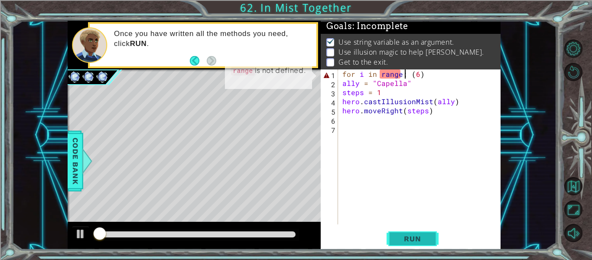
scroll to position [2, 0]
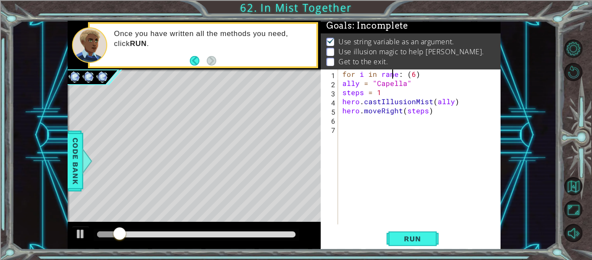
type textarea "for i in range: (6)"
click at [426, 76] on div "for i in range : ( 6 ) ally = "Capella" steps = 1 hero . castIllusionMist ( all…" at bounding box center [422, 155] width 163 height 173
click at [343, 84] on div "ally = "Capella" steps = 1 hero . castIllusionMist ( ally ) hero . moveRight ( …" at bounding box center [422, 155] width 163 height 173
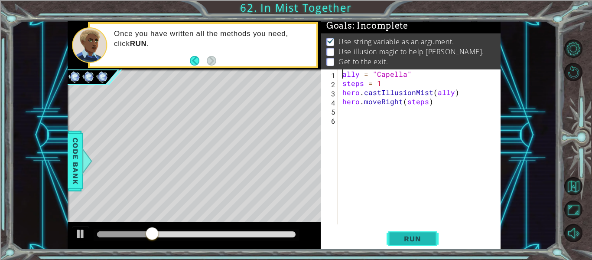
click at [422, 244] on button "Run" at bounding box center [413, 239] width 52 height 18
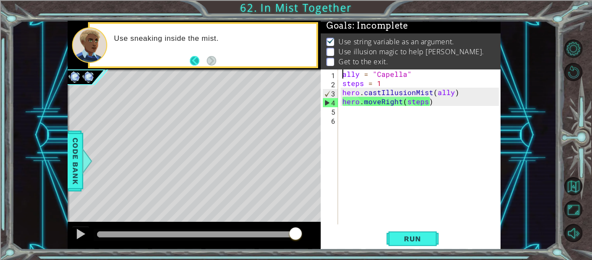
click at [193, 59] on button "Back" at bounding box center [198, 61] width 17 height 10
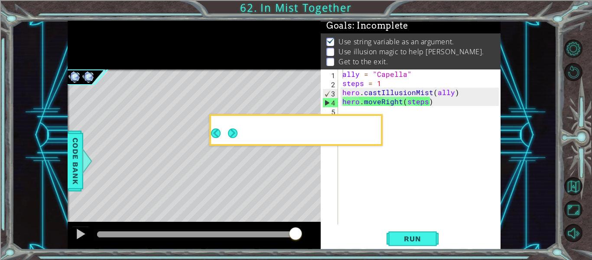
click at [0, 0] on icon at bounding box center [0, 0] width 0 height 0
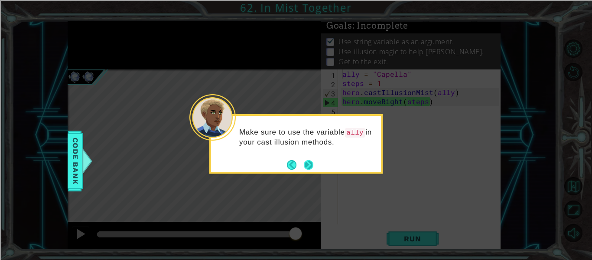
click at [306, 162] on button "Next" at bounding box center [309, 165] width 12 height 12
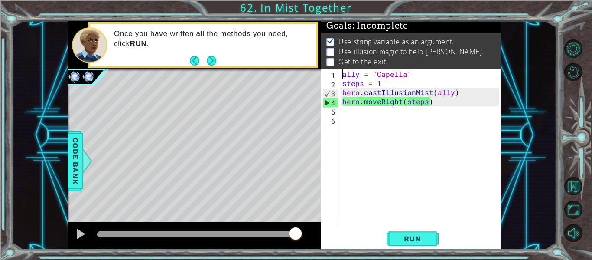
click at [435, 101] on div "ally = "Capella" steps = 1 hero . castIllusionMist ( ally ) hero . moveRight ( …" at bounding box center [422, 155] width 163 height 173
click at [380, 101] on div "ally = "Capella" steps = 1 hero . castIllusionMist ( ally ) hero . moveRight ( …" at bounding box center [422, 155] width 163 height 173
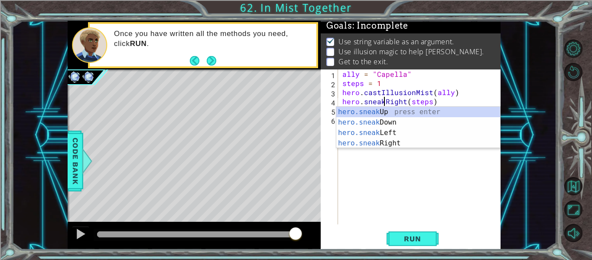
scroll to position [0, 3]
click at [341, 97] on div "ally = "Capella" steps = 1 hero . castIllusionMist ( ally ) hero . sneakRight (…" at bounding box center [422, 155] width 163 height 173
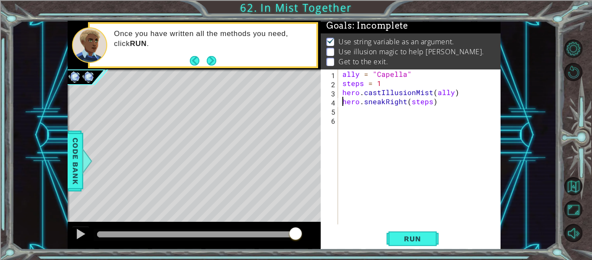
click at [341, 92] on div "ally = "Capella" steps = 1 hero . castIllusionMist ( ally ) hero . sneakRight (…" at bounding box center [422, 155] width 163 height 173
type textarea "hero.sneakRight(steps)"
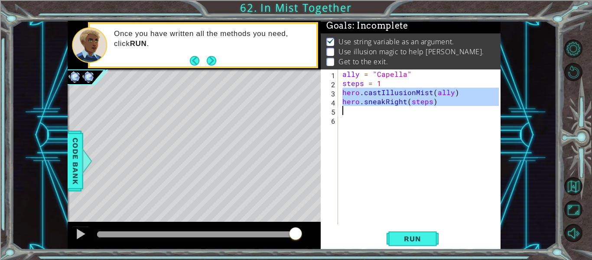
scroll to position [0, 0]
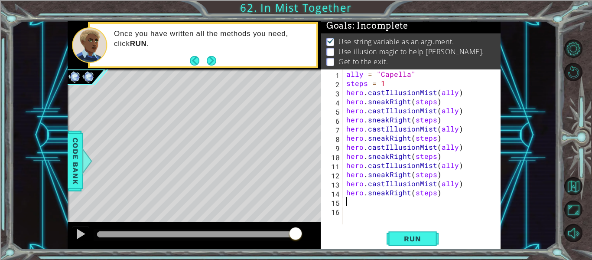
paste textarea "Code Area"
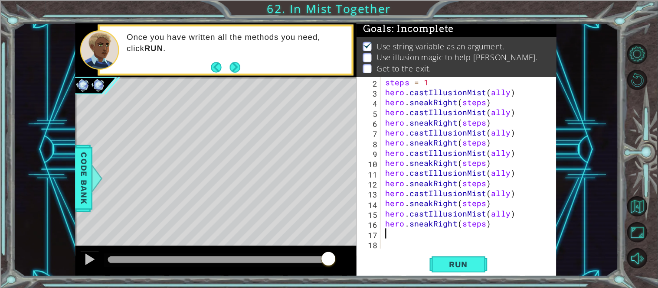
scroll to position [9, 0]
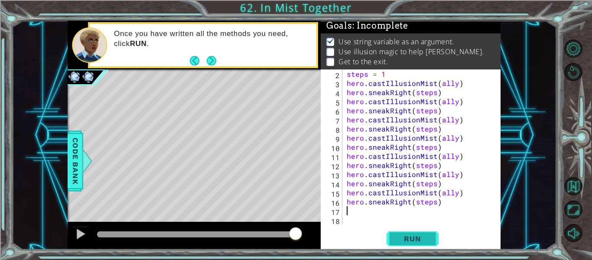
click at [432, 231] on button "Run" at bounding box center [413, 239] width 52 height 18
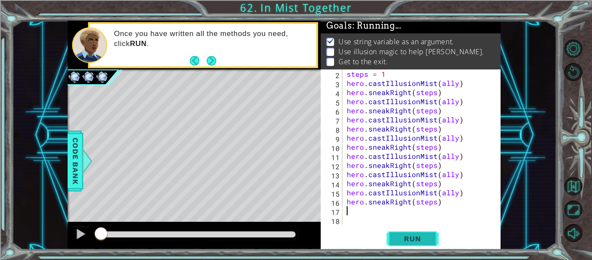
click at [425, 237] on span "Run" at bounding box center [413, 238] width 34 height 9
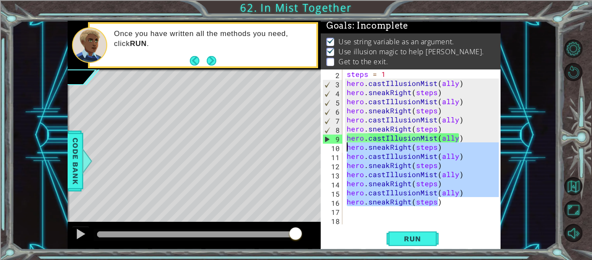
drag, startPoint x: 446, startPoint y: 205, endPoint x: 345, endPoint y: 149, distance: 115.5
click at [345, 149] on div "steps = 1 hero . castIllusionMist ( ally ) hero . sneakRight ( steps ) hero . c…" at bounding box center [424, 155] width 158 height 173
type textarea "hero.sneakRight(steps) hero.castIllusionMist(ally)"
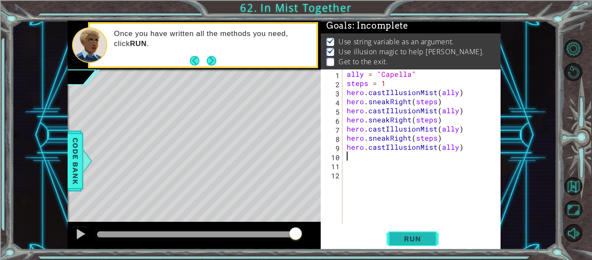
click at [404, 235] on span "Run" at bounding box center [413, 238] width 34 height 9
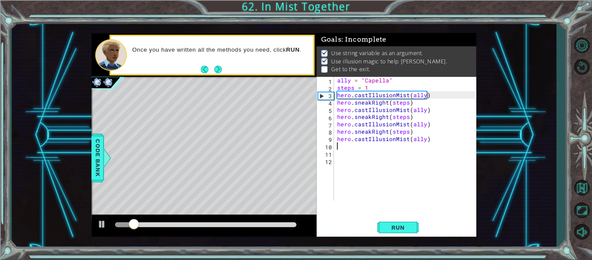
scroll to position [0, 0]
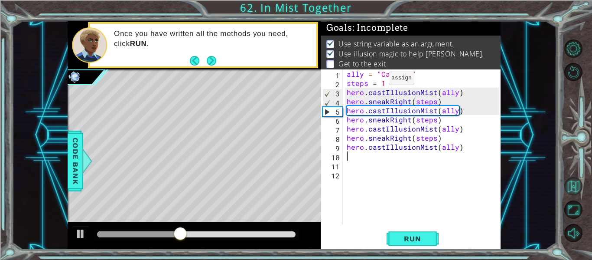
click at [576, 190] on button "Back to Map" at bounding box center [574, 186] width 18 height 18
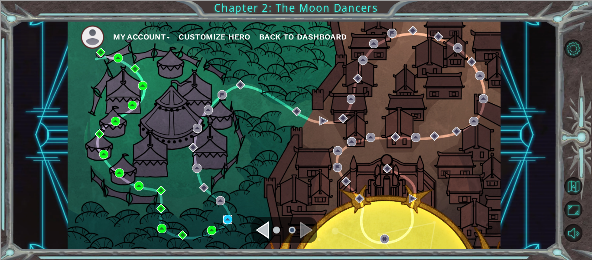
click at [226, 221] on img at bounding box center [227, 219] width 9 height 9
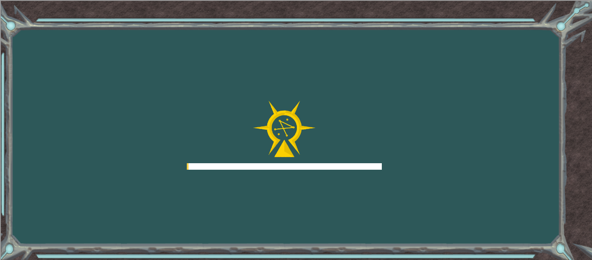
click at [236, 219] on div "Goals Error loading from server. Try refreshing the page. You'll need to join a…" at bounding box center [296, 130] width 592 height 260
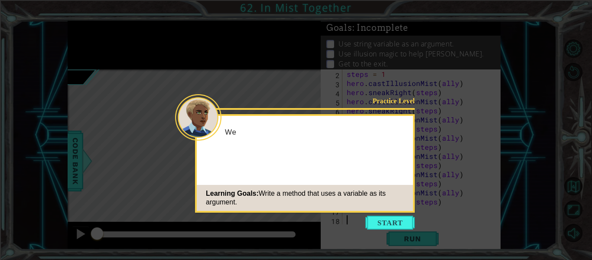
click at [398, 229] on icon at bounding box center [296, 130] width 592 height 260
click at [393, 222] on button "Start" at bounding box center [390, 223] width 49 height 14
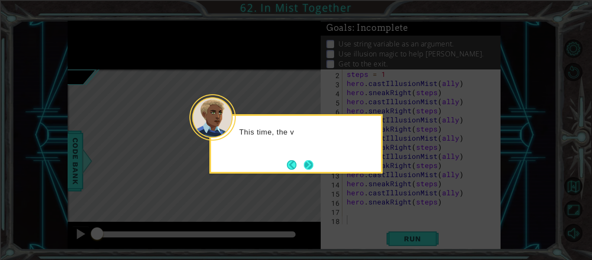
click at [315, 161] on button "Next" at bounding box center [309, 165] width 12 height 12
click at [312, 165] on button "Next" at bounding box center [308, 164] width 14 height 14
click at [311, 160] on button "Next" at bounding box center [309, 165] width 14 height 14
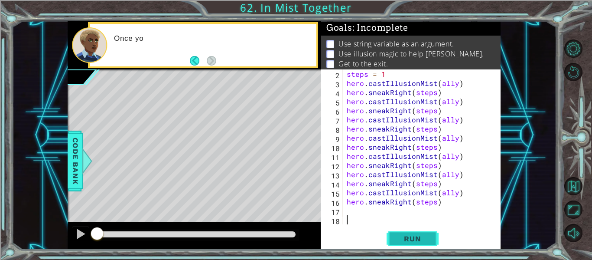
click at [419, 244] on button "Run" at bounding box center [413, 239] width 52 height 18
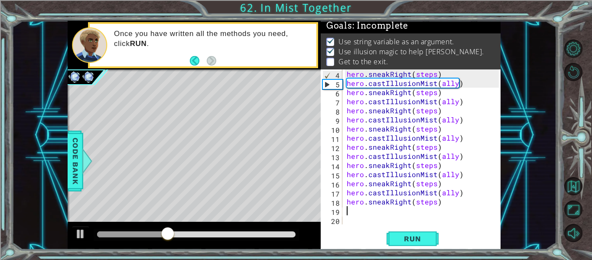
scroll to position [46, 0]
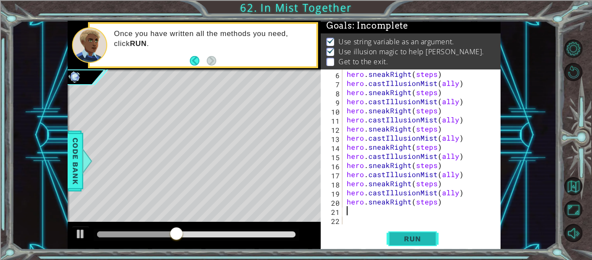
click at [426, 239] on span "Run" at bounding box center [413, 238] width 34 height 9
click at [416, 241] on span "Run" at bounding box center [413, 238] width 34 height 9
click at [422, 237] on span "Run" at bounding box center [413, 238] width 34 height 9
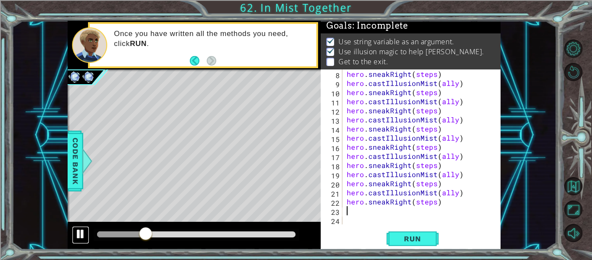
click at [77, 236] on div at bounding box center [80, 233] width 11 height 11
click at [405, 235] on span "Run" at bounding box center [413, 238] width 34 height 9
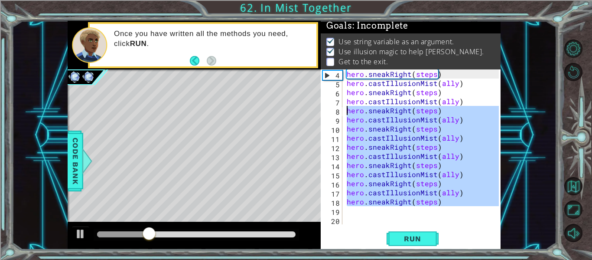
type textarea "hero.castIllusionMist(ally) hero.sneakRight(steps)"
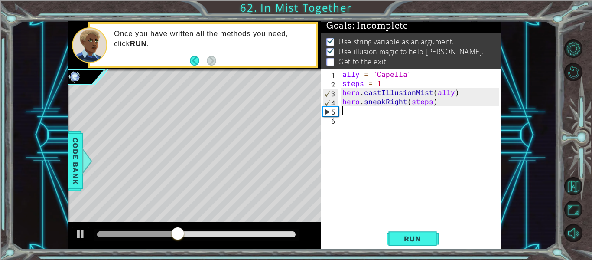
click at [383, 82] on div "ally = "Capella" steps = 1 hero . castIllusionMist ( ally ) hero . sneakRight (…" at bounding box center [422, 155] width 163 height 173
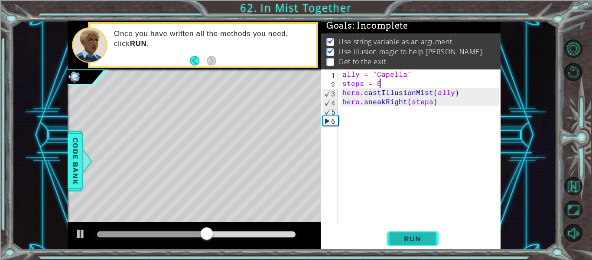
type textarea "steps = 6"
click at [397, 235] on span "Run" at bounding box center [413, 238] width 34 height 9
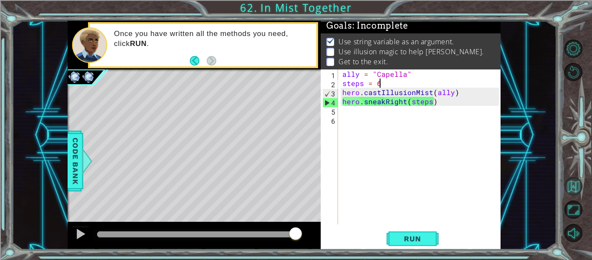
click at [571, 191] on button "Back to Map" at bounding box center [574, 186] width 18 height 18
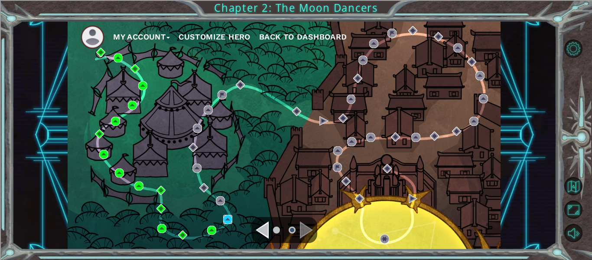
click at [232, 219] on img at bounding box center [227, 219] width 9 height 9
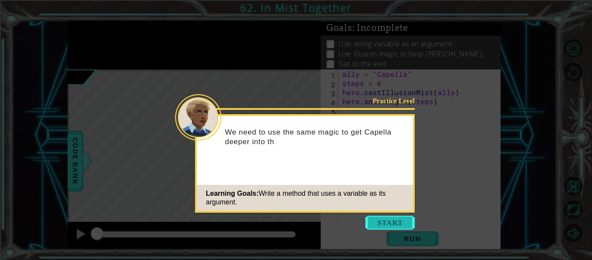
click at [387, 229] on button "Start" at bounding box center [390, 223] width 49 height 14
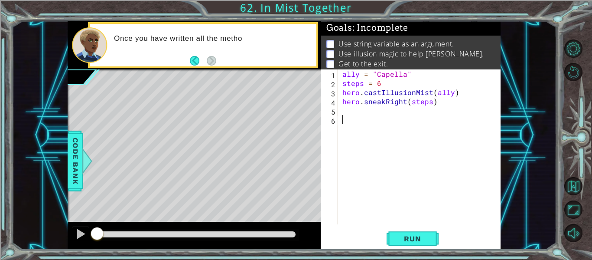
click at [379, 85] on div "ally = "Capella" steps = 6 hero . castIllusionMist ( ally ) hero . sneakRight (…" at bounding box center [422, 155] width 163 height 173
click at [441, 100] on div "ally = "Capella" steps = 2 hero . castIllusionMist ( ally ) hero . sneakRight (…" at bounding box center [422, 155] width 163 height 173
type textarea "hero.sneakRight(steps)"
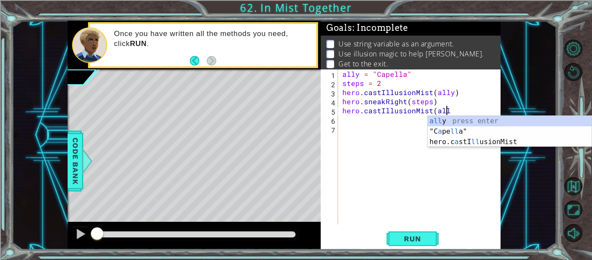
scroll to position [0, 7]
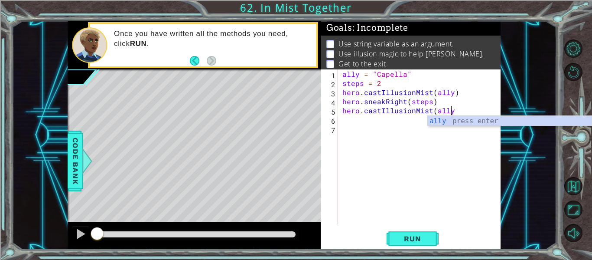
type textarea "hero.castIllusionMist(ally)"
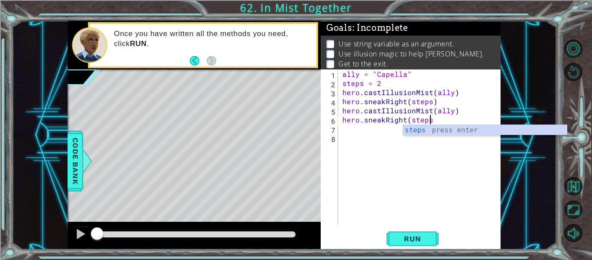
scroll to position [0, 5]
type textarea "hero.sneakRight(steps)"
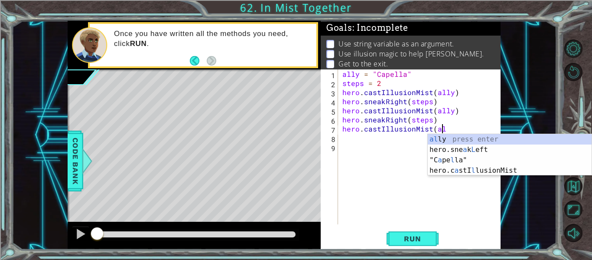
scroll to position [0, 7]
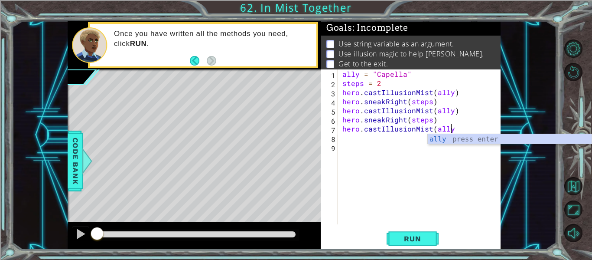
type textarea "hero.castIllusionMist(ally)"
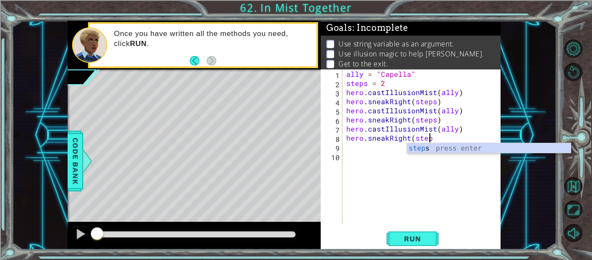
scroll to position [0, 5]
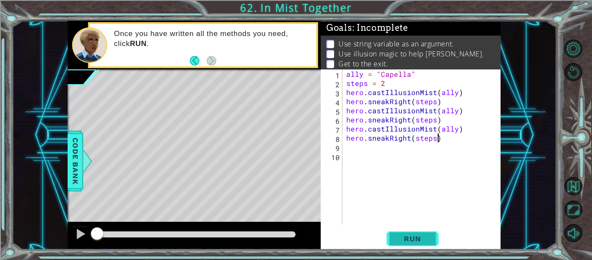
type textarea "hero.sneakRight(steps)"
click at [407, 240] on span "Run" at bounding box center [413, 238] width 34 height 9
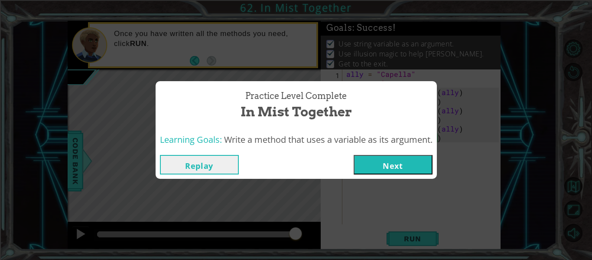
click at [384, 157] on button "Next" at bounding box center [393, 165] width 79 height 20
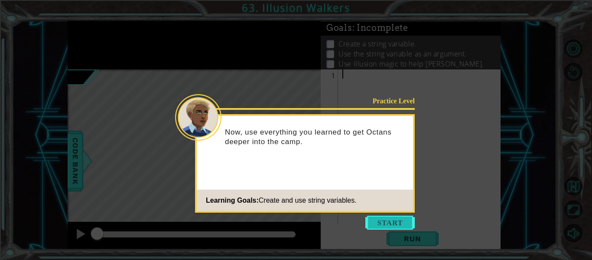
click at [382, 225] on button "Start" at bounding box center [390, 223] width 49 height 14
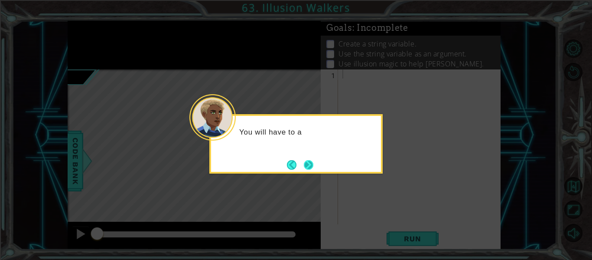
click at [310, 165] on button "Next" at bounding box center [309, 164] width 12 height 12
click at [313, 166] on button "Next" at bounding box center [309, 165] width 10 height 10
click at [312, 164] on button "Next" at bounding box center [309, 165] width 10 height 10
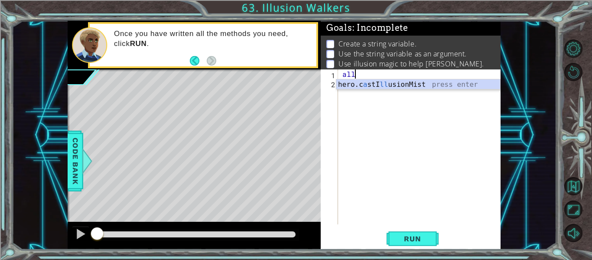
scroll to position [0, 0]
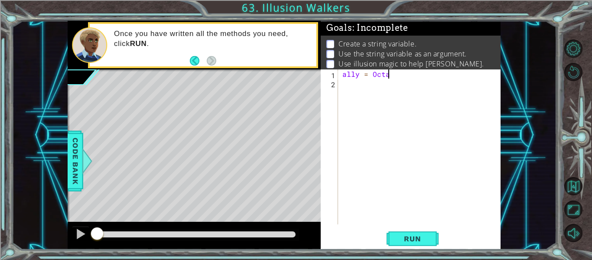
type textarea "ally = [PERSON_NAME]"
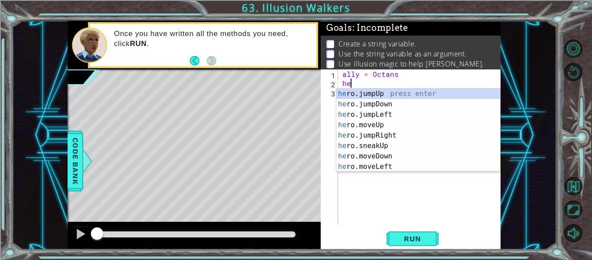
scroll to position [0, 0]
type textarea "h"
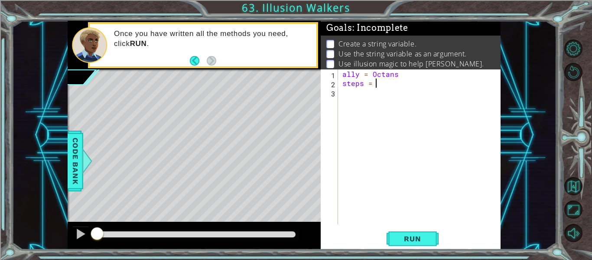
type textarea "steps = 2"
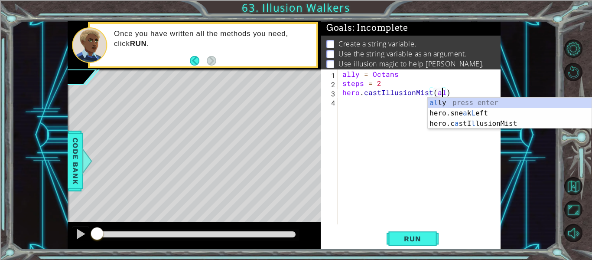
scroll to position [0, 7]
type textarea "hero.castIllusionMist(ally)"
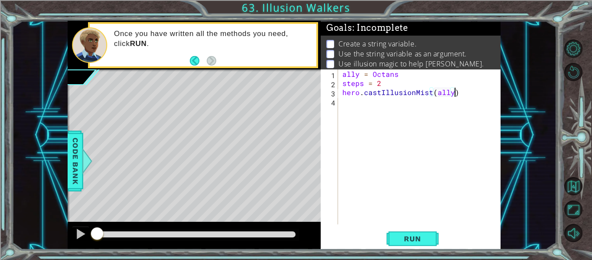
scroll to position [0, 0]
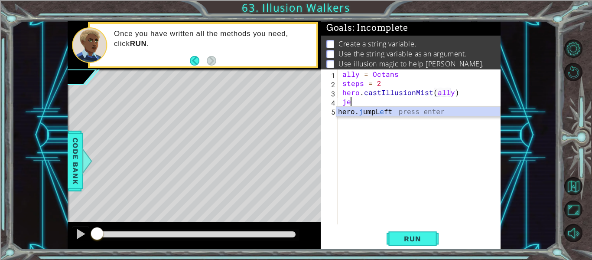
type textarea "j"
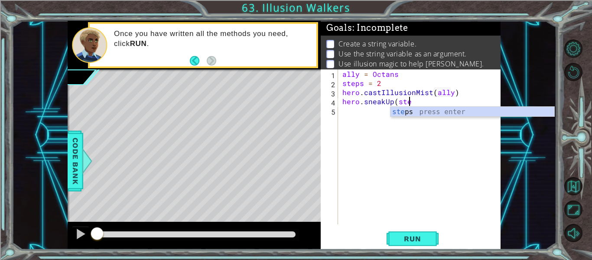
scroll to position [0, 4]
type textarea "hero.sneakUp(steps)"
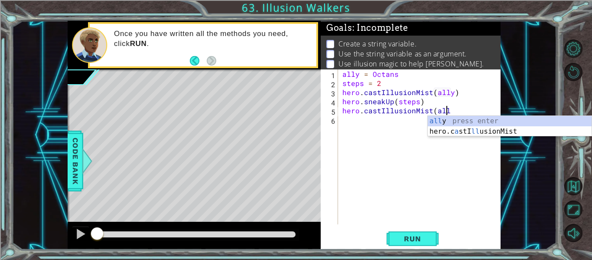
scroll to position [0, 7]
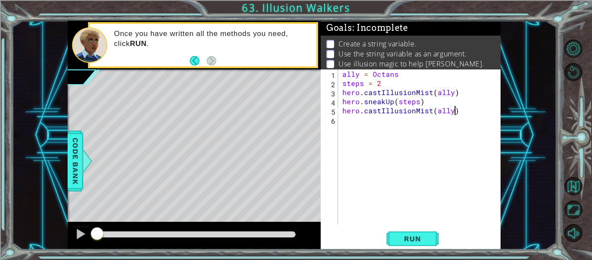
click at [380, 85] on div "ally = Octans steps = 2 hero . castIllusionMist ( ally ) hero . sneakUp ( steps…" at bounding box center [422, 155] width 163 height 173
click at [416, 245] on button "Run" at bounding box center [413, 239] width 52 height 18
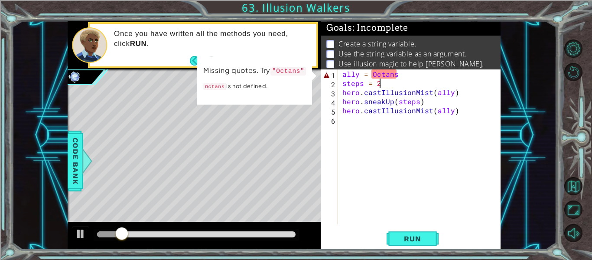
click at [415, 74] on div "ally = Octans steps = 2 hero . castIllusionMist ( ally ) hero . sneakUp ( steps…" at bounding box center [422, 155] width 163 height 173
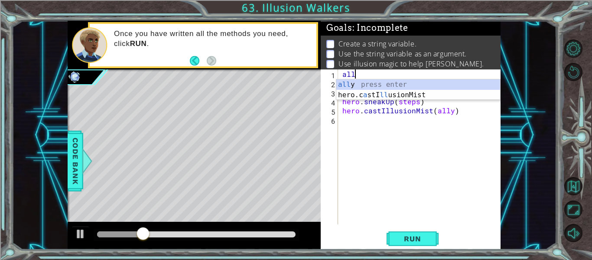
scroll to position [0, 0]
type textarea "a"
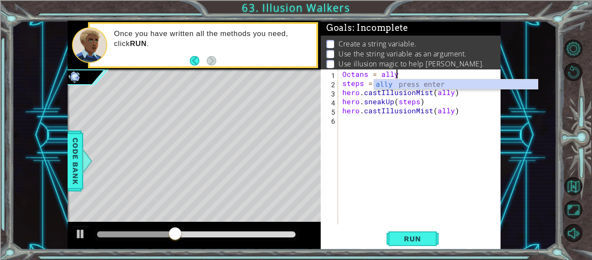
scroll to position [0, 3]
type textarea "Octans = ally"
click at [397, 235] on span "Run" at bounding box center [413, 238] width 34 height 9
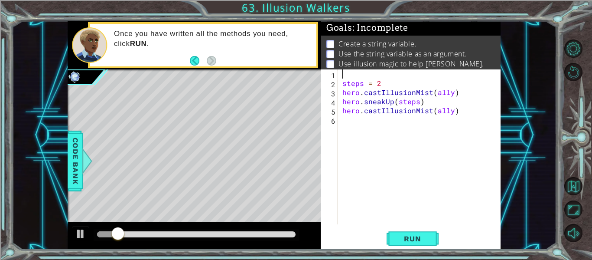
scroll to position [0, 0]
click at [78, 163] on span "Code Bank" at bounding box center [76, 160] width 14 height 53
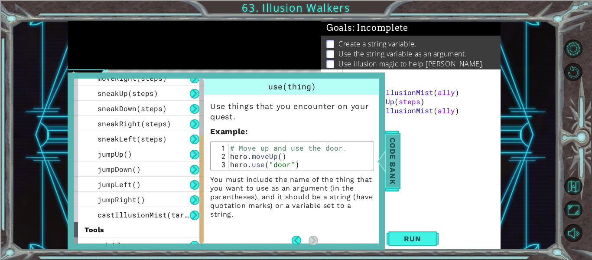
scroll to position [108, 0]
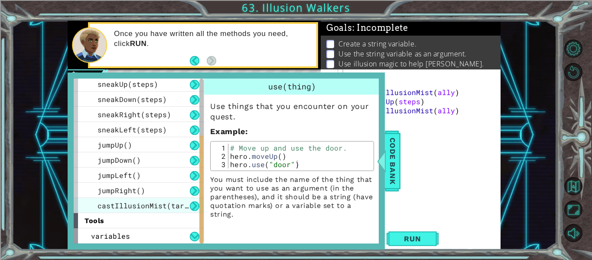
click at [104, 203] on span "castIllusionMist(target)" at bounding box center [150, 205] width 104 height 9
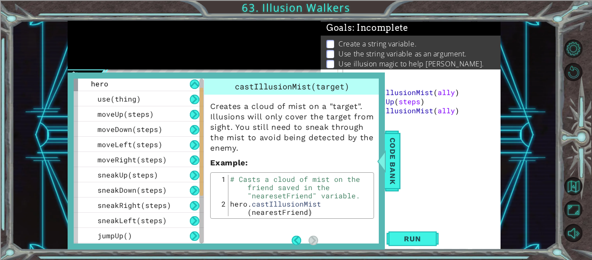
scroll to position [0, 0]
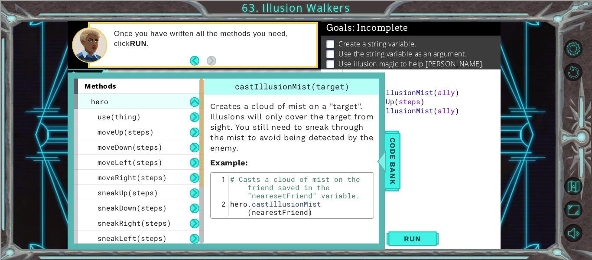
click at [94, 105] on span "hero" at bounding box center [99, 101] width 17 height 9
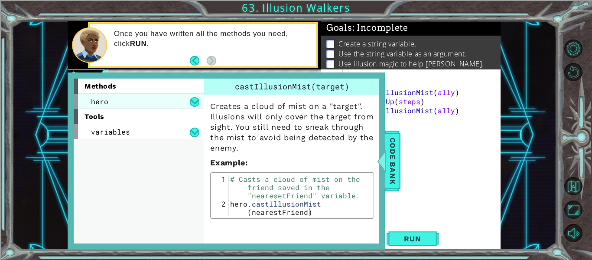
click at [96, 98] on span "hero" at bounding box center [99, 101] width 17 height 9
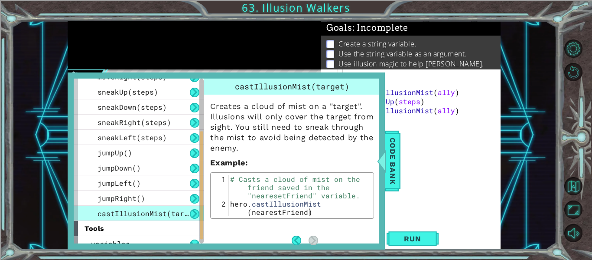
scroll to position [108, 0]
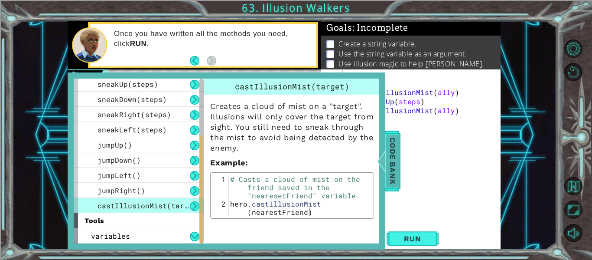
click at [389, 163] on span "Code Bank" at bounding box center [393, 160] width 14 height 53
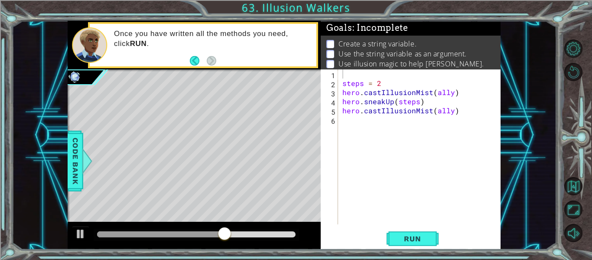
click at [368, 76] on div "steps = 2 hero . castIllusionMist ( ally ) hero . sneakUp ( steps ) hero . cast…" at bounding box center [422, 155] width 163 height 173
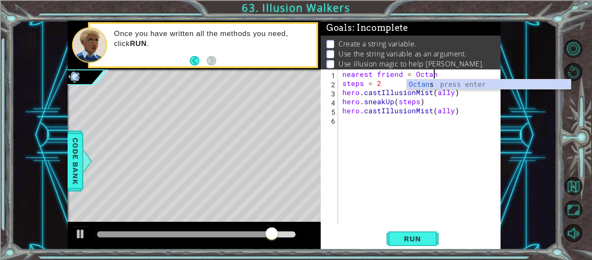
scroll to position [0, 6]
click at [411, 236] on span "Run" at bounding box center [413, 238] width 34 height 9
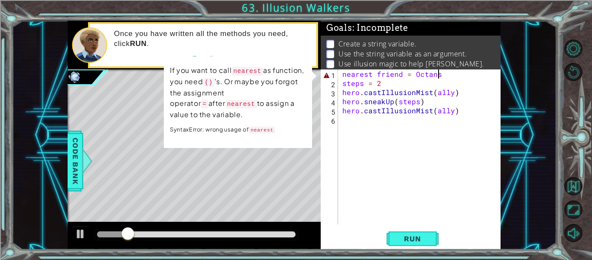
click at [387, 76] on div "nearest friend = Octans steps = 2 hero . castIllusionMist ( ally ) hero . sneak…" at bounding box center [422, 155] width 163 height 173
click at [405, 73] on div "nearest friend = Octans steps = 2 hero . castIllusionMist ( ally ) hero . sneak…" at bounding box center [422, 155] width 163 height 173
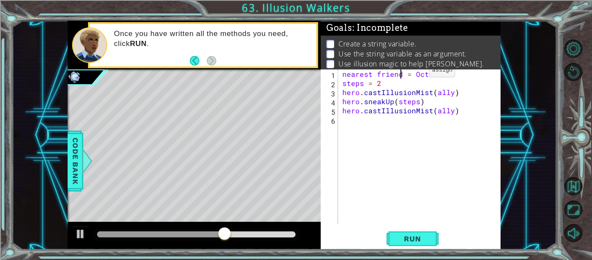
click at [415, 72] on div "nearest friend = Octans steps = 2 hero . castIllusionMist ( ally ) hero . sneak…" at bounding box center [422, 155] width 163 height 173
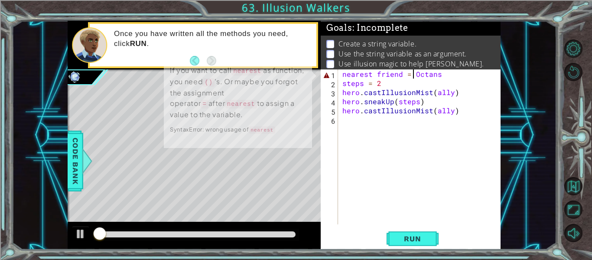
click at [438, 72] on div "nearest friend = Octans steps = 2 hero . castIllusionMist ( ally ) hero . sneak…" at bounding box center [422, 155] width 163 height 173
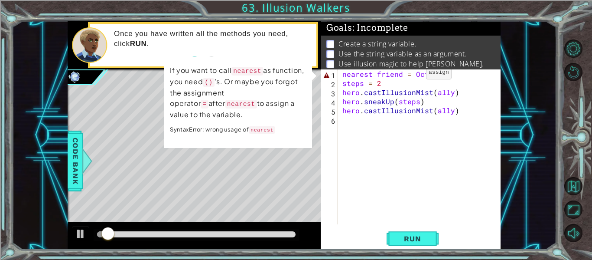
click at [412, 74] on div "nearest friend = Octans steps = 2 hero . castIllusionMist ( ally ) hero . sneak…" at bounding box center [422, 155] width 163 height 173
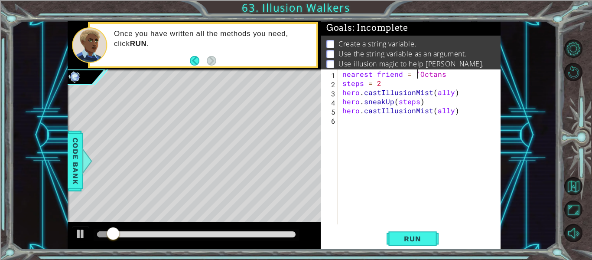
click at [446, 74] on div "nearest friend = "Octans steps = 2 hero . castIllusionMist ( ally ) hero . snea…" at bounding box center [422, 155] width 163 height 173
click at [425, 243] on button "Run" at bounding box center [413, 239] width 52 height 18
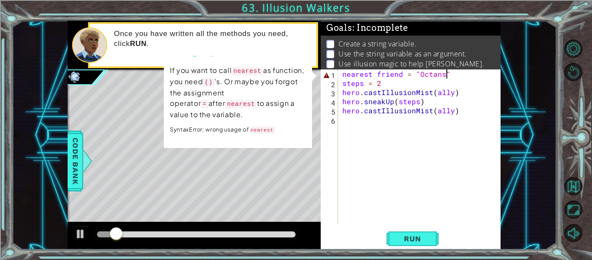
click at [376, 78] on div "nearest friend = "Octans" steps = 2 hero . castIllusionMist ( ally ) hero . sne…" at bounding box center [422, 155] width 163 height 173
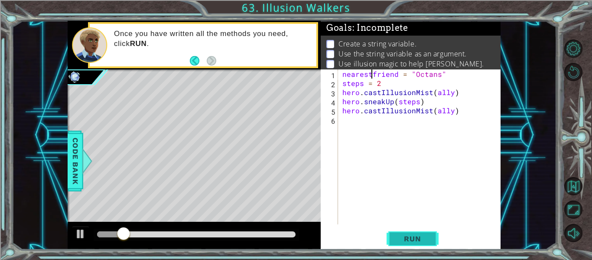
click at [410, 235] on span "Run" at bounding box center [413, 238] width 34 height 9
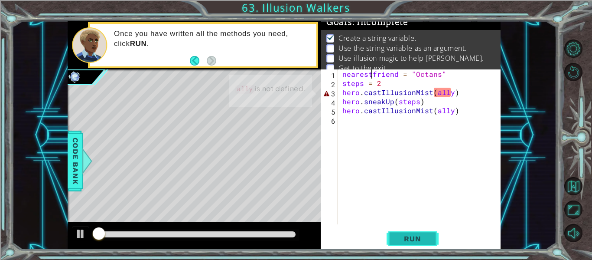
scroll to position [7, 0]
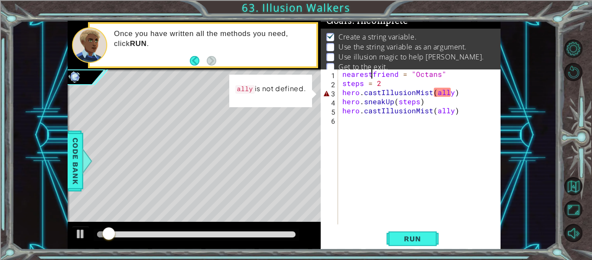
click at [447, 92] on div "nearestfriend = "Octans" steps = 2 hero . castIllusionMist ( ally ) hero . snea…" at bounding box center [422, 155] width 163 height 173
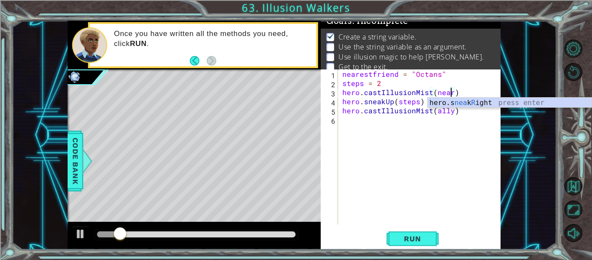
scroll to position [0, 7]
type textarea "hero.castIllusionMist(near)"
